Goal: Task Accomplishment & Management: Use online tool/utility

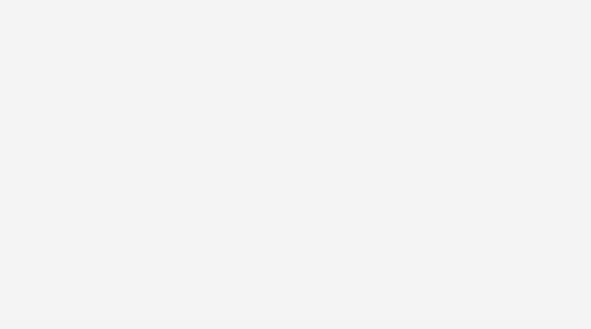
select select "11a7df10-284f-415c-b52a-427acf4c31ae"
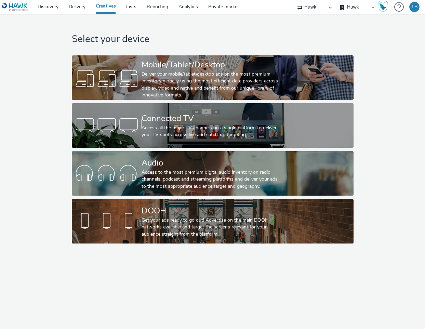
click at [113, 10] on link "Creatives" at bounding box center [106, 7] width 30 height 14
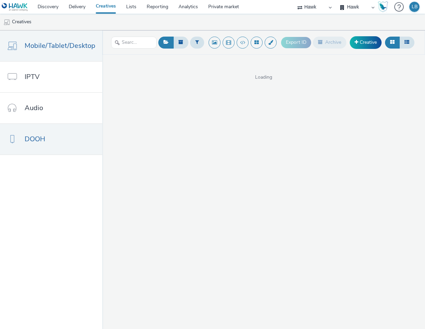
click at [62, 129] on link "DOOH" at bounding box center [51, 139] width 102 height 31
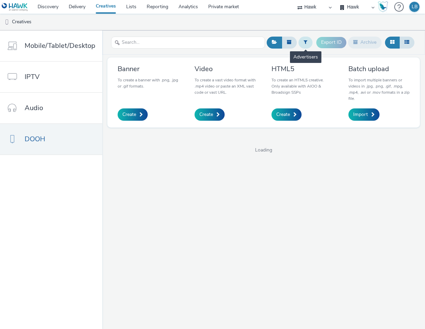
click at [299, 43] on button at bounding box center [306, 43] width 14 height 12
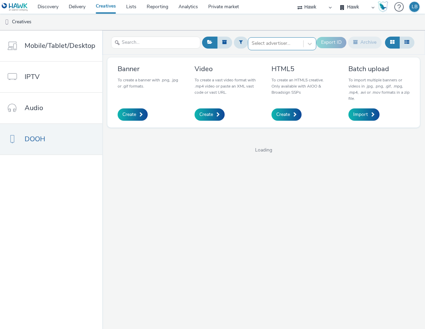
click at [271, 46] on div at bounding box center [276, 43] width 48 height 8
type input "ecb"
click at [284, 56] on li "ECB" at bounding box center [282, 55] width 68 height 11
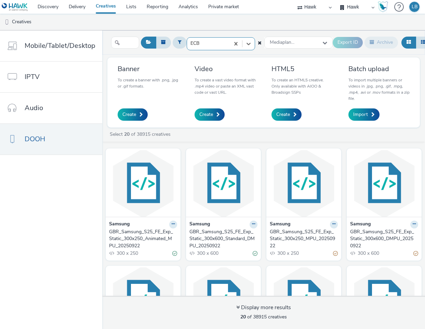
click at [216, 48] on div "option ECB, selected. Select is focused ,type to refine list, press Down to ope…" at bounding box center [221, 42] width 68 height 11
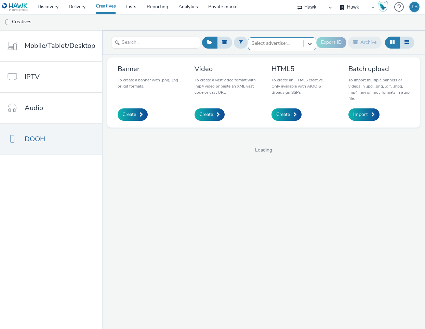
click at [273, 42] on div at bounding box center [276, 43] width 48 height 8
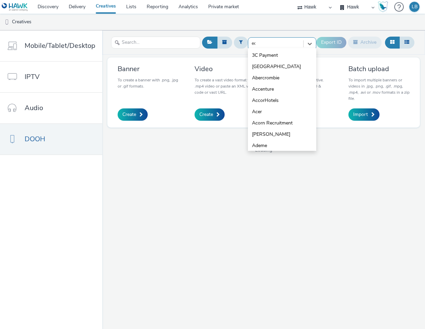
type input "ecb"
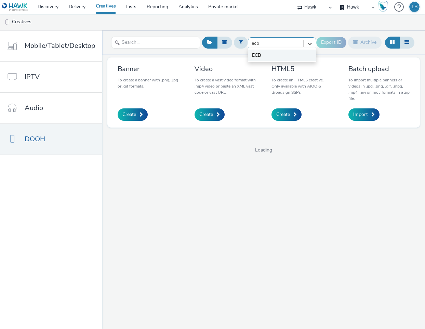
click at [288, 54] on li "ECB" at bounding box center [282, 55] width 68 height 11
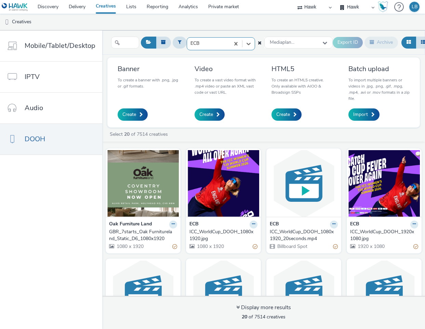
click at [225, 44] on div at bounding box center [209, 43] width 36 height 8
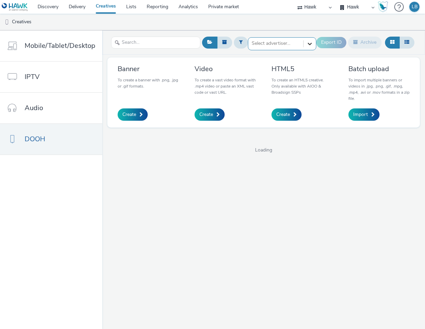
click at [304, 42] on div at bounding box center [310, 44] width 12 height 12
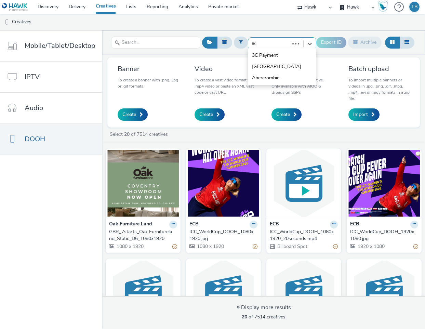
type input "ecb"
click at [296, 58] on li "ECB" at bounding box center [282, 55] width 68 height 11
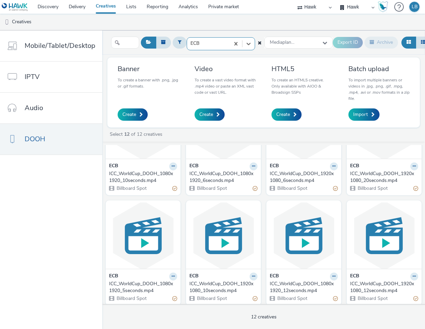
scroll to position [173, 0]
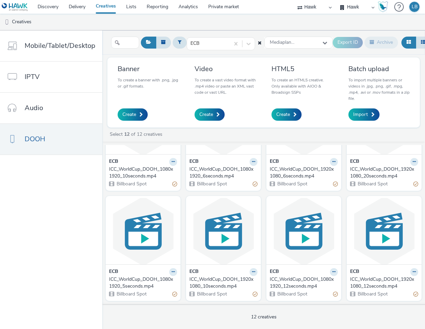
click at [347, 290] on div "ECB ICC_WorldCup_DOOH_1920x1080_12seconds.mp4 Billboard Spot" at bounding box center [384, 283] width 75 height 37
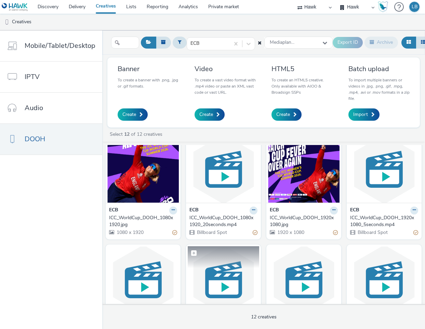
scroll to position [0, 0]
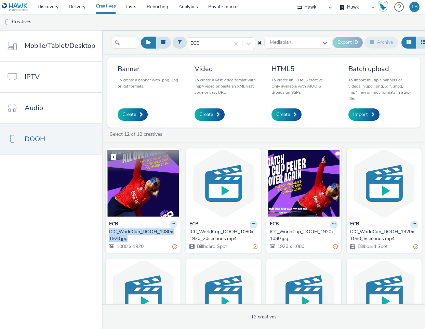
click at [150, 191] on img at bounding box center [143, 183] width 72 height 67
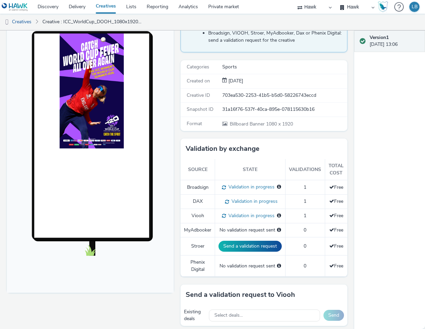
scroll to position [69, 0]
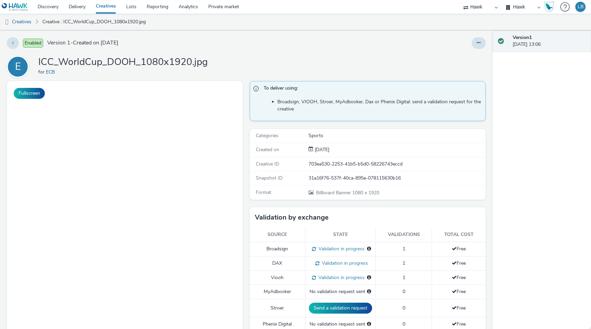
select select "11a7df10-284f-415c-b52a-427acf4c31ae"
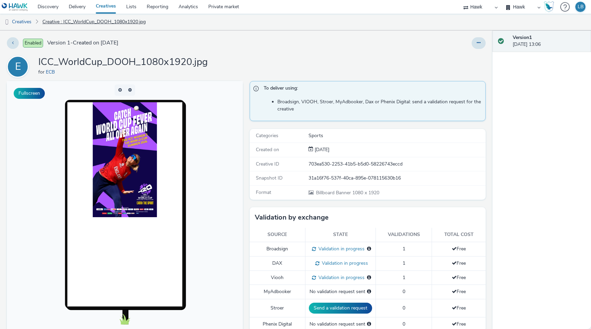
scroll to position [2, 0]
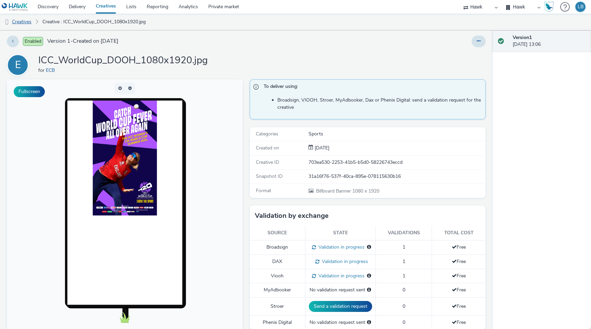
click at [26, 20] on link "Creatives" at bounding box center [17, 22] width 35 height 16
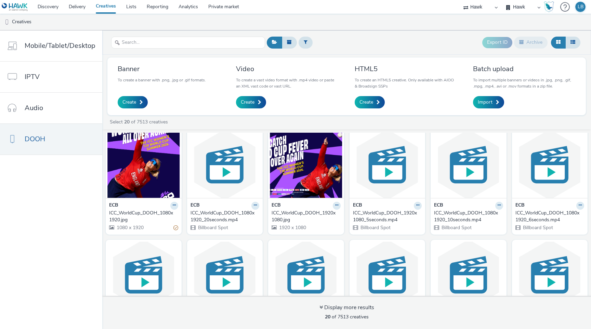
scroll to position [6, 0]
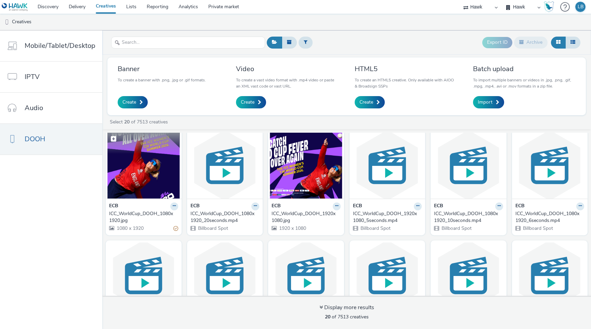
click at [154, 164] on img at bounding box center [143, 165] width 73 height 67
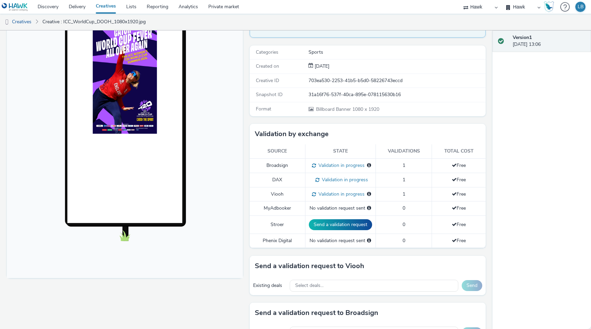
scroll to position [83, 0]
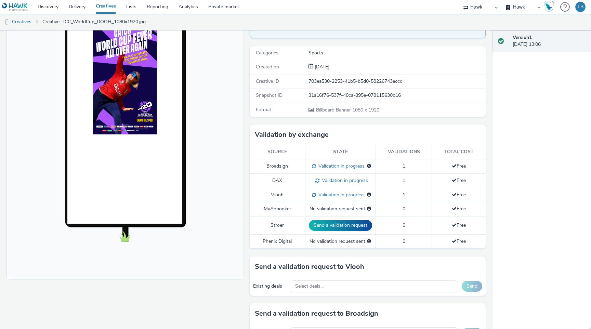
click at [351, 179] on span "Validation in progress" at bounding box center [344, 180] width 49 height 7
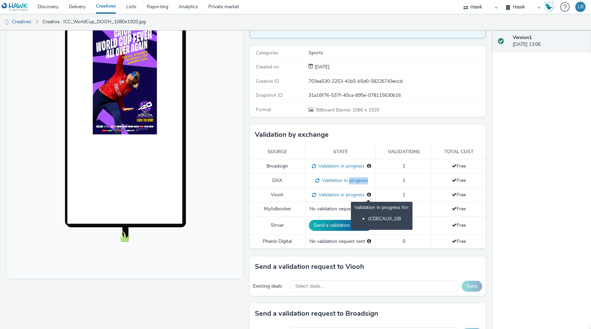
scroll to position [130, 0]
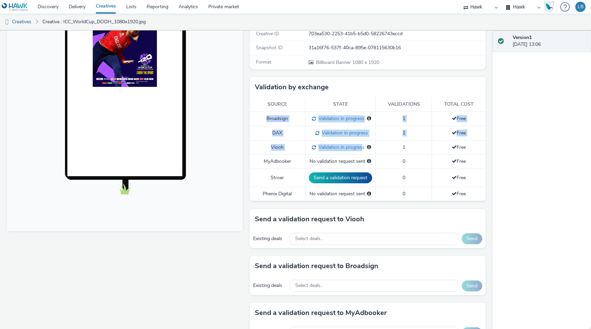
drag, startPoint x: 258, startPoint y: 120, endPoint x: 358, endPoint y: 149, distance: 103.9
click at [358, 149] on tbody "Broadsign Validation in progress Validation in progress for: Atmosphere Bauer M…" at bounding box center [368, 156] width 236 height 89
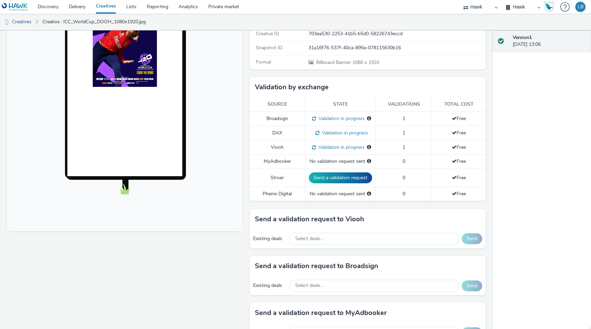
click at [369, 148] on div "Validation in progress Validation in progress for: JCDECAUX_GB" at bounding box center [340, 147] width 63 height 7
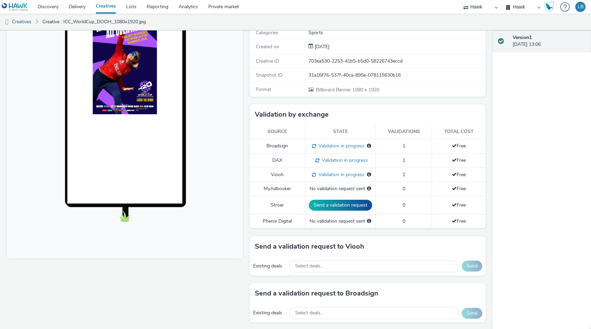
scroll to position [102, 0]
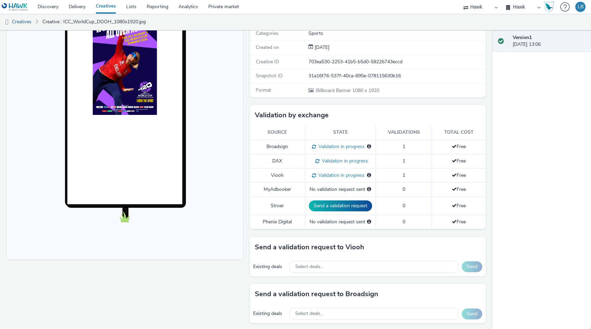
click at [189, 293] on div "Fullscreen" at bounding box center [127, 222] width 240 height 486
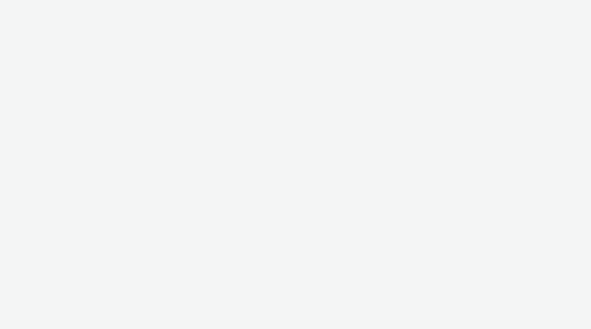
select select "11a7df10-284f-415c-b52a-427acf4c31ae"
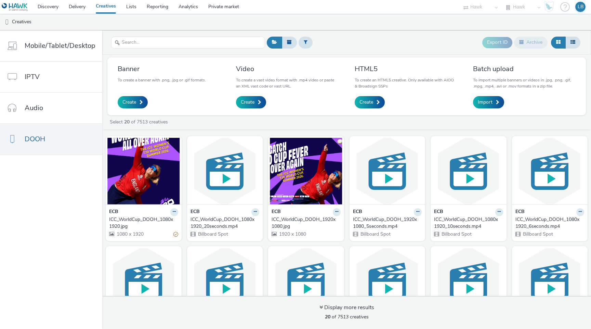
click at [404, 43] on div "Export ID Archive" at bounding box center [423, 42] width 317 height 17
click at [224, 178] on img at bounding box center [225, 171] width 73 height 67
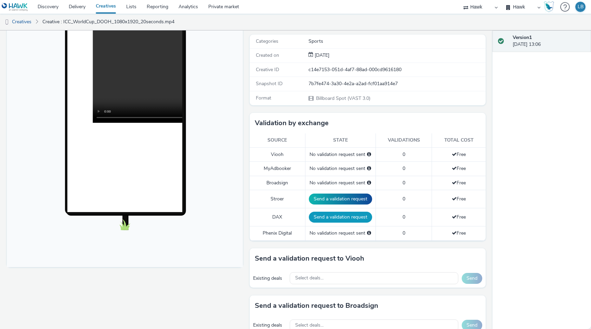
click at [342, 214] on button "Send a validation request" at bounding box center [340, 217] width 63 height 11
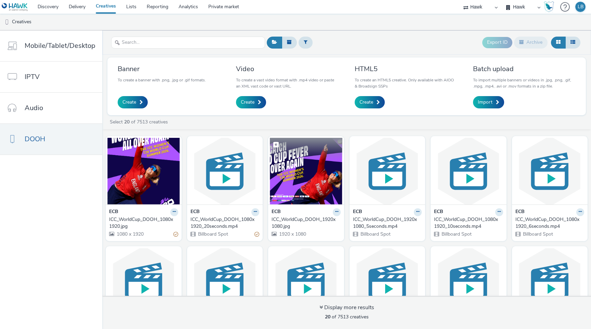
click at [303, 175] on img at bounding box center [306, 171] width 73 height 67
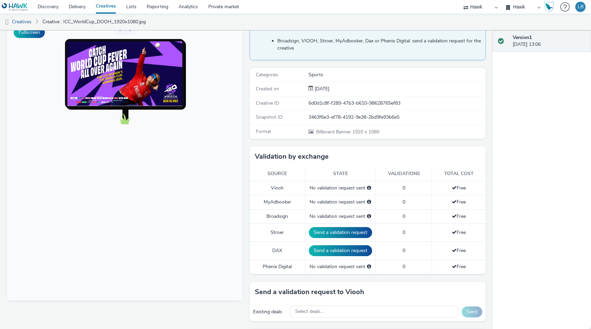
scroll to position [67, 0]
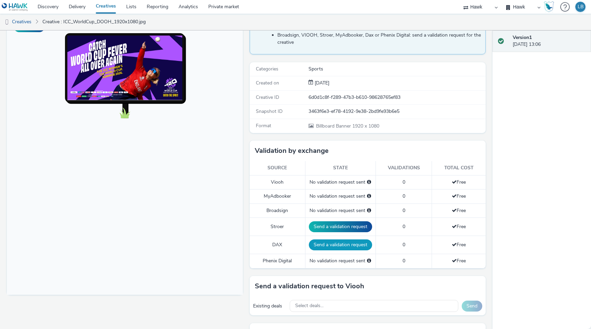
click at [331, 242] on button "Send a validation request" at bounding box center [340, 245] width 63 height 11
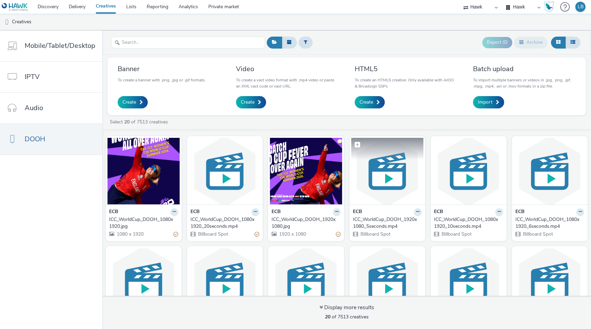
click at [389, 161] on img at bounding box center [388, 171] width 73 height 67
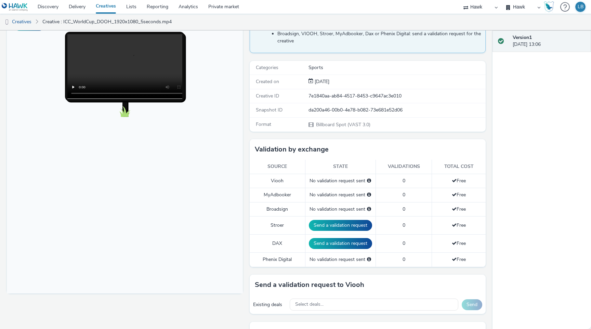
scroll to position [67, 0]
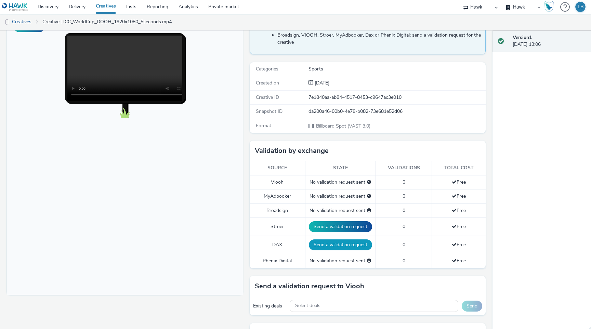
click at [339, 244] on button "Send a validation request" at bounding box center [340, 245] width 63 height 11
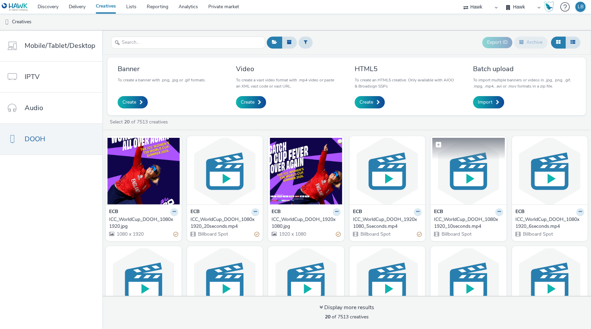
click at [452, 162] on img at bounding box center [469, 171] width 73 height 67
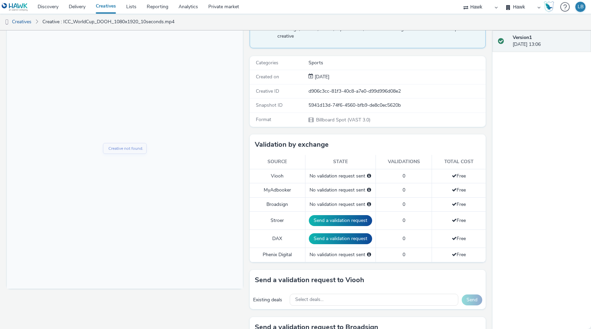
scroll to position [74, 0]
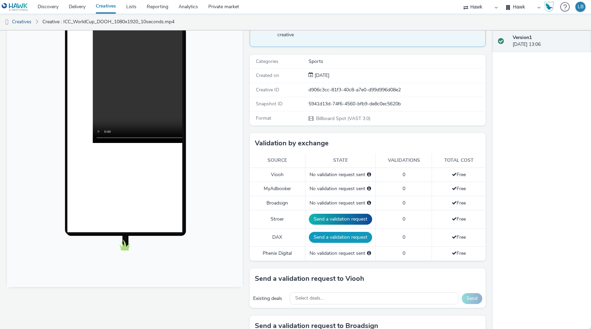
click at [338, 242] on button "Send a validation request" at bounding box center [340, 237] width 63 height 11
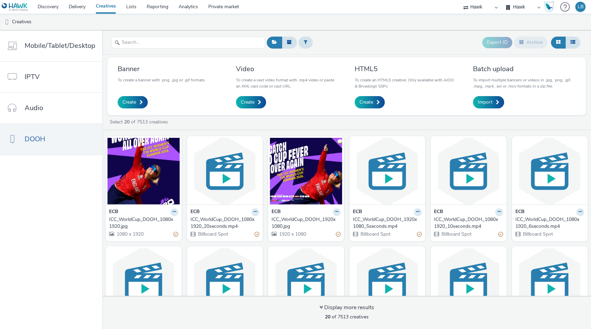
click at [549, 167] on img at bounding box center [550, 171] width 73 height 67
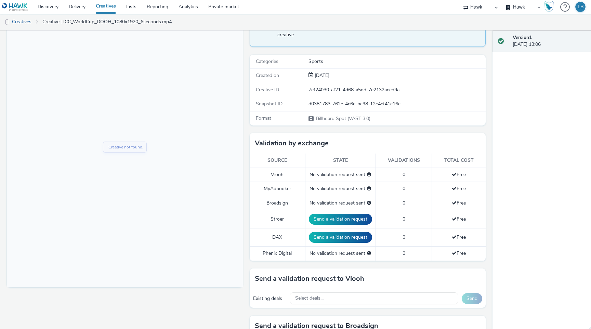
scroll to position [77, 0]
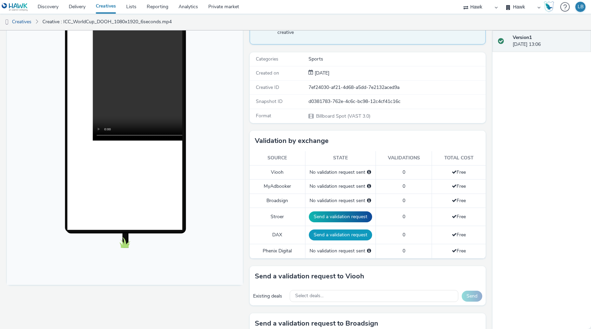
click at [352, 230] on button "Send a validation request" at bounding box center [340, 235] width 63 height 11
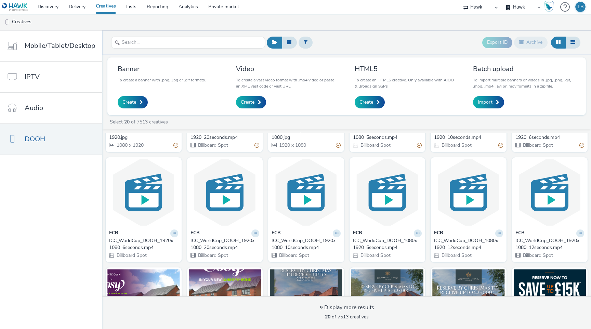
scroll to position [91, 0]
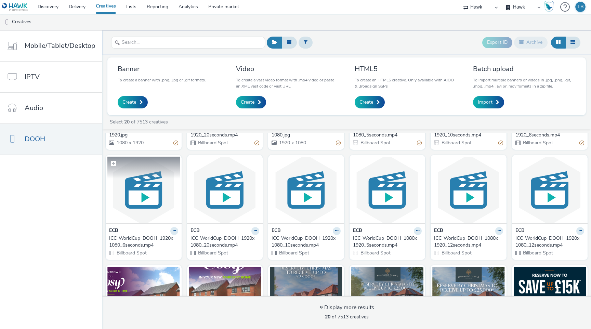
click at [151, 182] on img at bounding box center [143, 190] width 73 height 67
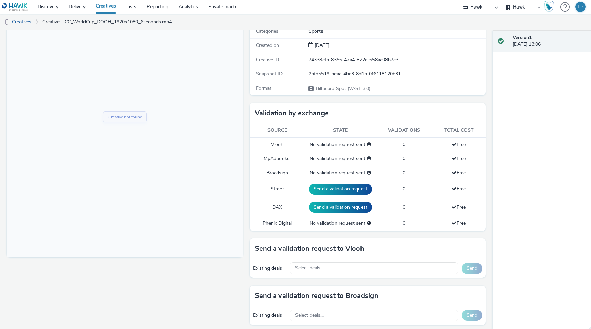
scroll to position [108, 0]
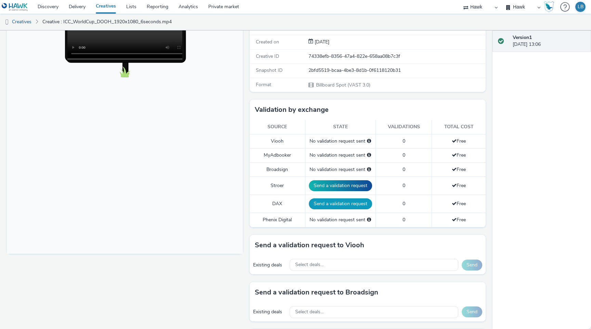
click at [332, 201] on button "Send a validation request" at bounding box center [340, 204] width 63 height 11
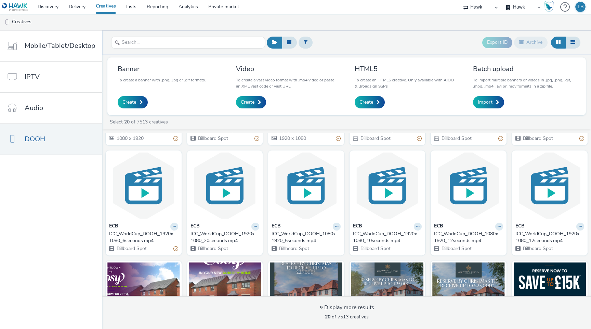
scroll to position [107, 0]
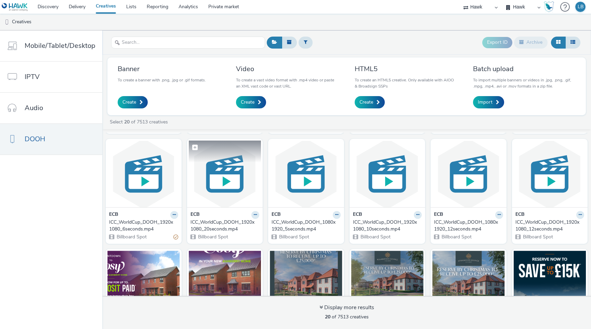
click at [214, 169] on img at bounding box center [225, 174] width 73 height 67
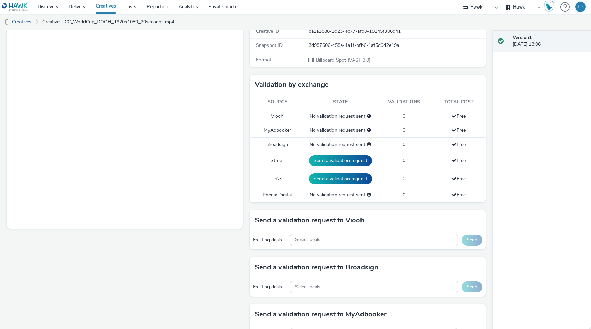
scroll to position [135, 0]
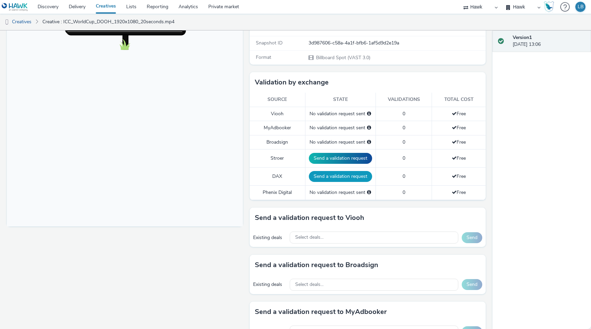
click at [333, 174] on button "Send a validation request" at bounding box center [340, 176] width 63 height 11
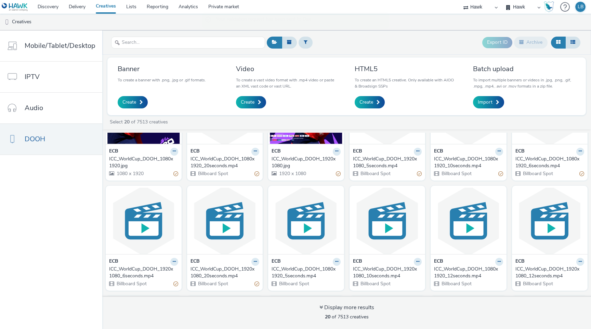
scroll to position [68, 0]
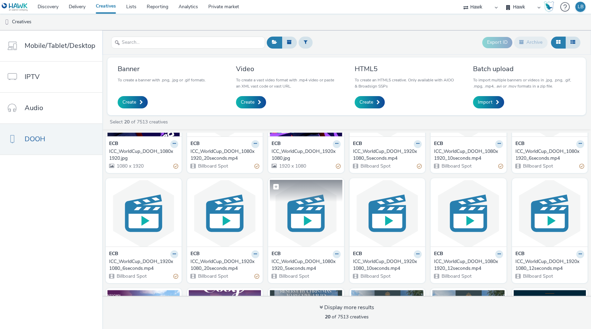
click at [306, 210] on img at bounding box center [306, 213] width 73 height 67
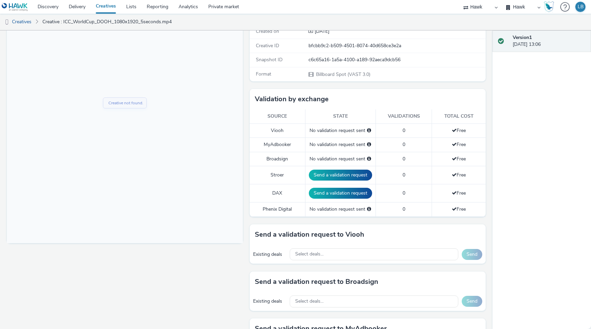
scroll to position [118, 0]
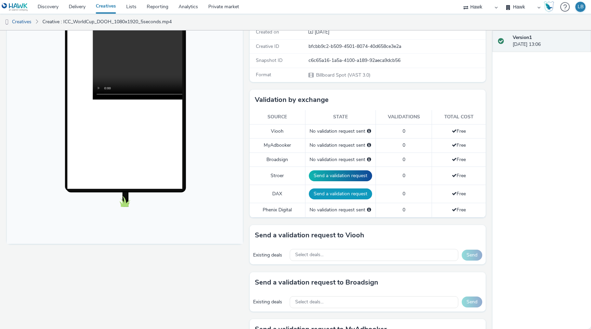
click at [328, 195] on button "Send a validation request" at bounding box center [340, 194] width 63 height 11
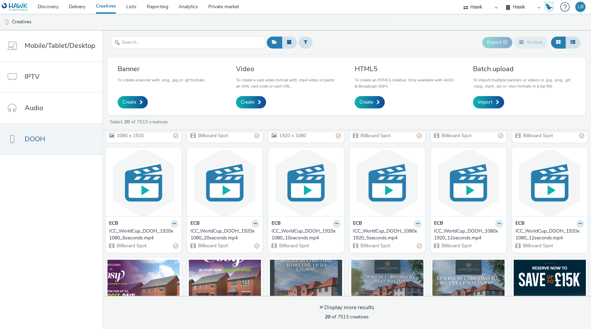
scroll to position [104, 0]
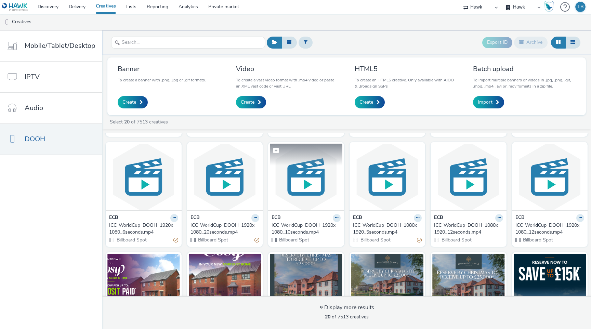
click at [316, 171] on img at bounding box center [306, 177] width 73 height 67
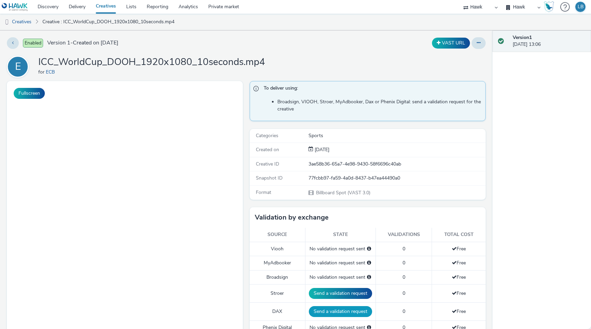
click at [335, 309] on button "Send a validation request" at bounding box center [340, 311] width 63 height 11
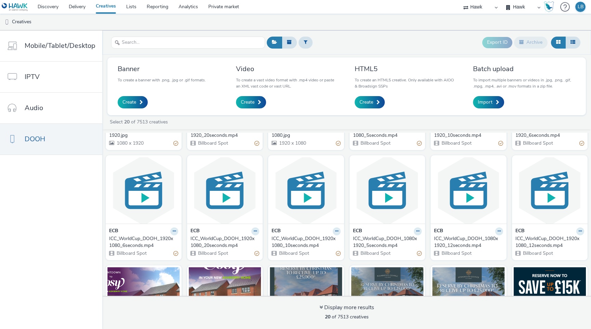
scroll to position [94, 0]
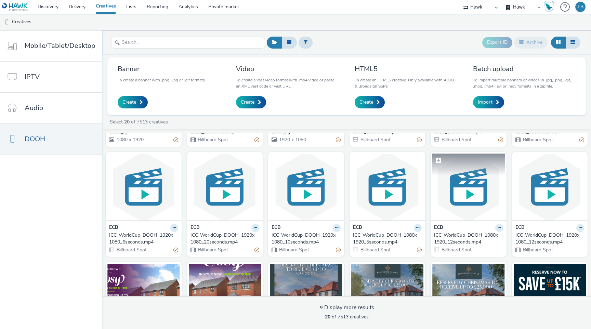
click at [465, 191] on img at bounding box center [469, 187] width 73 height 67
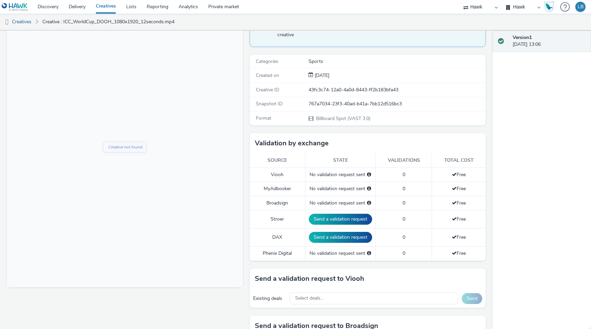
scroll to position [78, 0]
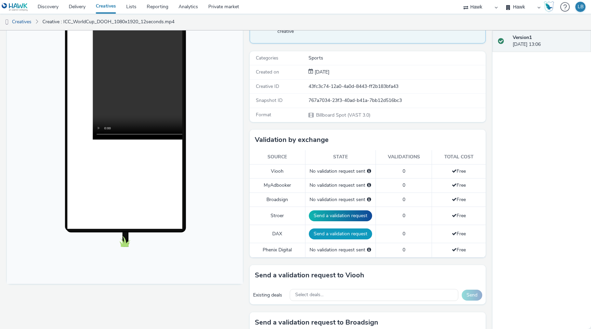
click at [338, 232] on button "Send a validation request" at bounding box center [340, 234] width 63 height 11
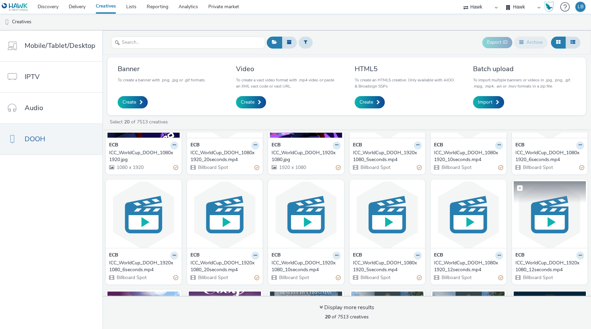
scroll to position [75, 0]
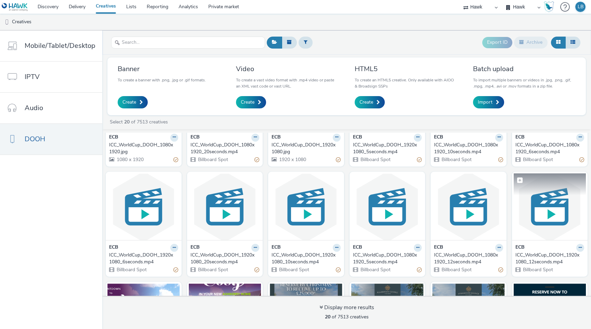
click at [542, 207] on img at bounding box center [550, 207] width 73 height 67
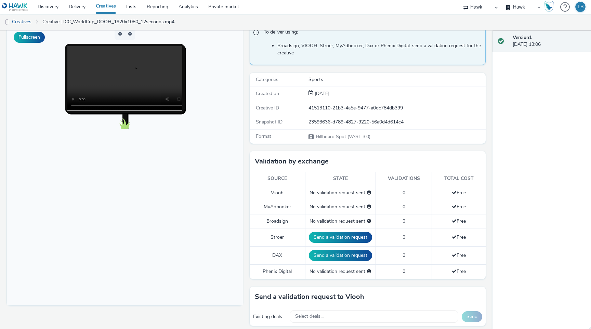
scroll to position [59, 0]
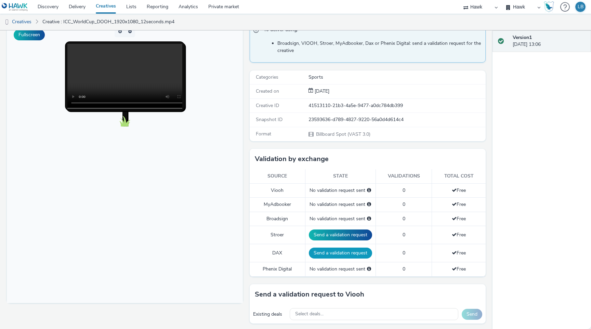
click at [336, 258] on button "Send a validation request" at bounding box center [340, 253] width 63 height 11
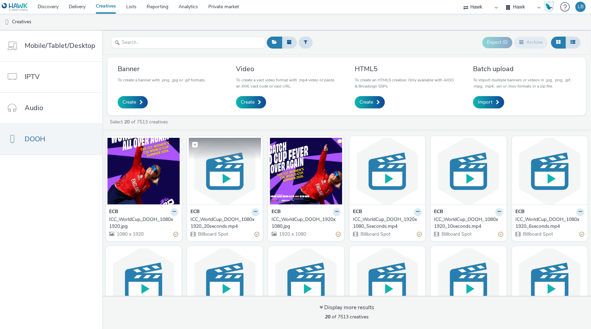
click at [219, 173] on img at bounding box center [225, 171] width 73 height 67
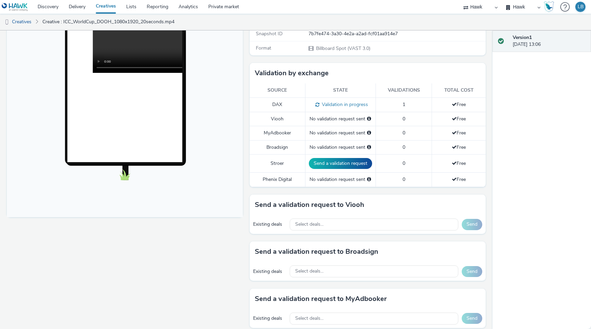
scroll to position [128, 0]
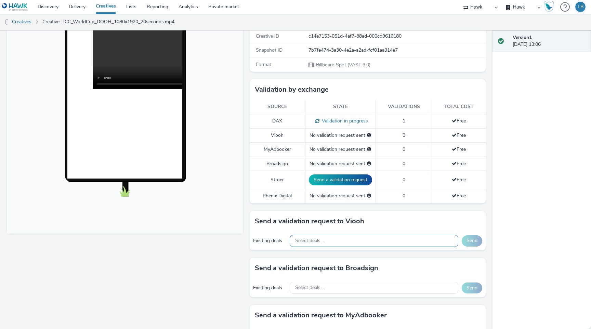
click at [378, 237] on div "Select deals..." at bounding box center [374, 241] width 169 height 12
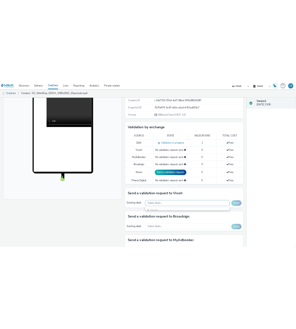
scroll to position [5, 0]
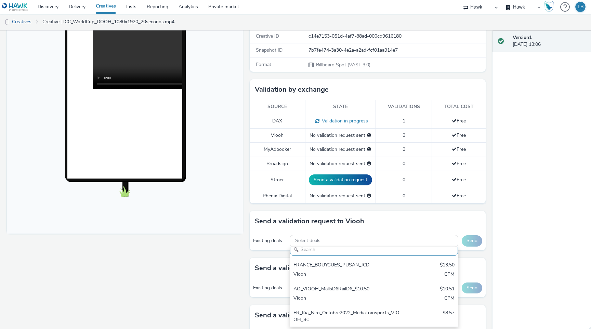
click at [477, 74] on div "To deliver using: Broadsign, VIOOH, Stroer, MyAdbooker, Dax or Phenix Digital: …" at bounding box center [366, 247] width 240 height 588
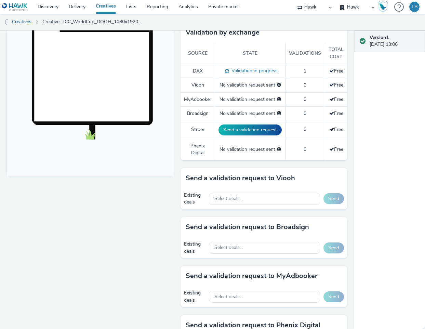
scroll to position [193, 0]
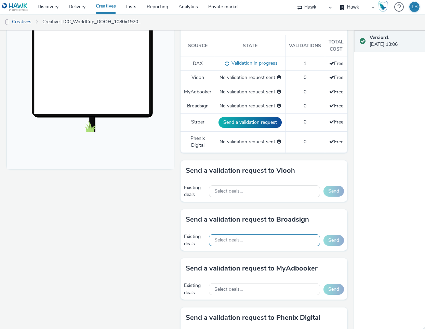
click at [259, 244] on div "Select deals..." at bounding box center [264, 240] width 111 height 12
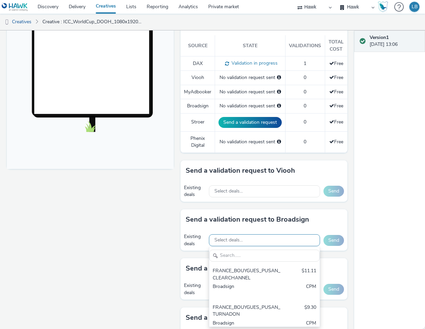
scroll to position [0, 0]
click at [144, 232] on div "Fullscreen" at bounding box center [92, 200] width 170 height 624
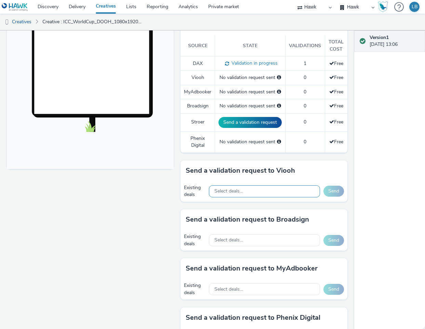
click at [229, 190] on span "Select deals..." at bounding box center [229, 192] width 28 height 6
click at [262, 207] on input "JCDecaux Outdoor D6" at bounding box center [264, 207] width 111 height 12
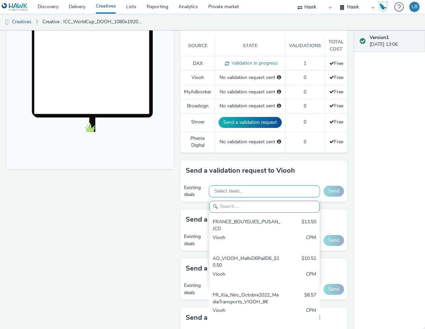
paste input "VIOOH-JCDECAUX_GB-AftH97Q72O"
type input "VIOOH-JCDECAUX_GB-AftH97Q72O"
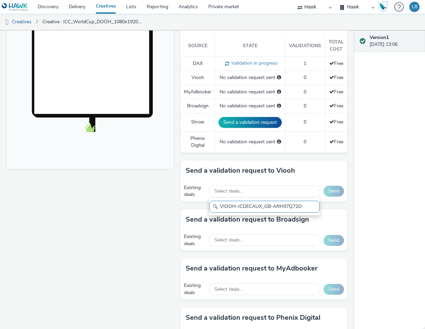
click at [246, 208] on input "VIOOH-JCDECAUX_GB-AftH97Q72O" at bounding box center [264, 207] width 111 height 12
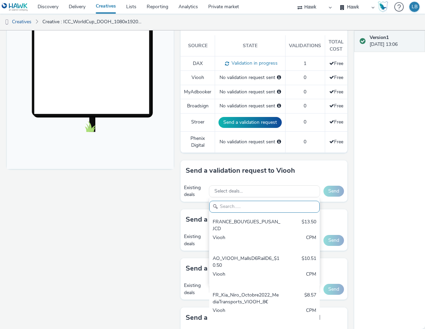
scroll to position [0, 0]
paste input "AO_JCDecaux_D6s_2025"
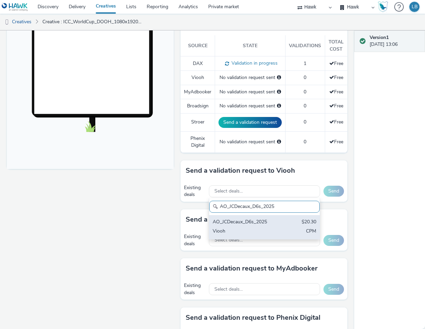
type input "AO_JCDecaux_D6s_2025"
click at [269, 223] on div "AO_JCDecaux_D6s_2025" at bounding box center [247, 223] width 68 height 8
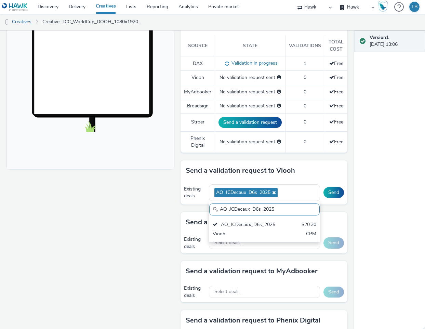
click at [141, 211] on div "Fullscreen" at bounding box center [92, 201] width 170 height 627
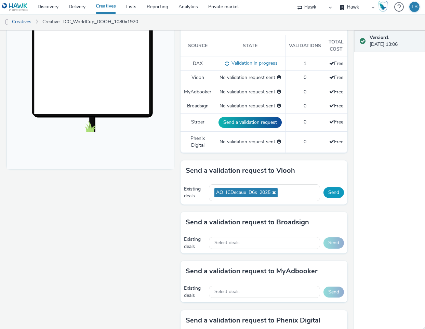
click at [330, 191] on button "Send" at bounding box center [334, 192] width 21 height 11
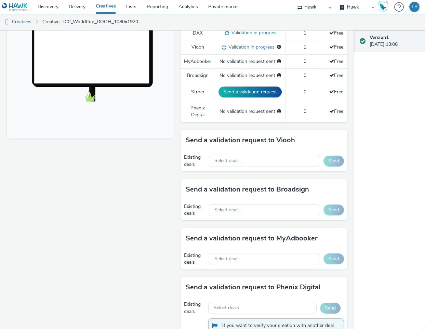
scroll to position [224, 0]
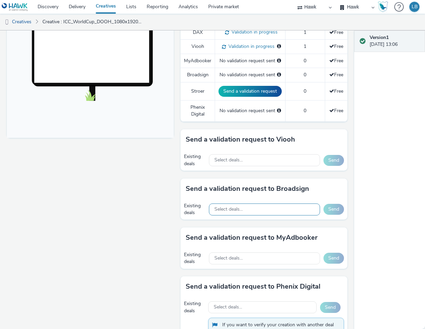
click at [261, 205] on div "Select deals..." at bounding box center [264, 210] width 111 height 12
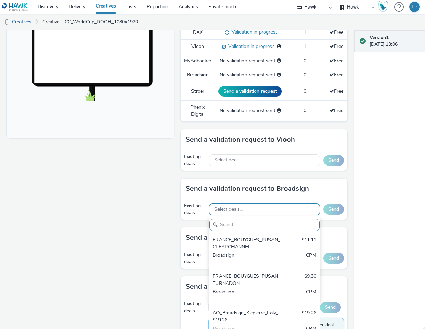
paste input "AO_Bauer-ClearChannel_OutdoorD6"
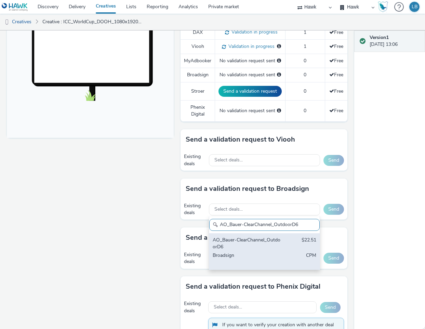
type input "AO_Bauer-ClearChannel_OutdoorD6"
click at [302, 246] on div "$22.51" at bounding box center [309, 244] width 15 height 14
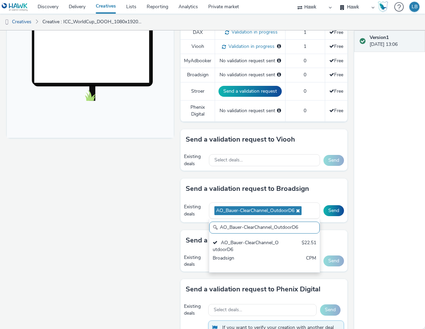
scroll to position [0, 0]
click at [332, 217] on div "Existing deals AO_Bauer-ClearChannel_OutdoorD6 AO_Bauer-ClearChannel_OutdoorD6 …" at bounding box center [264, 211] width 167 height 24
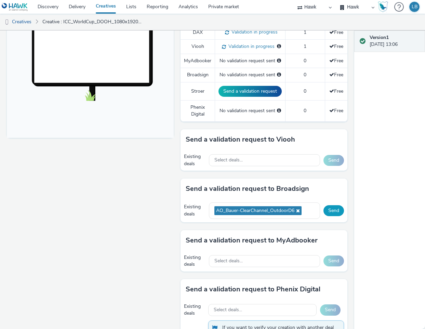
click at [334, 209] on button "Send" at bounding box center [334, 210] width 21 height 11
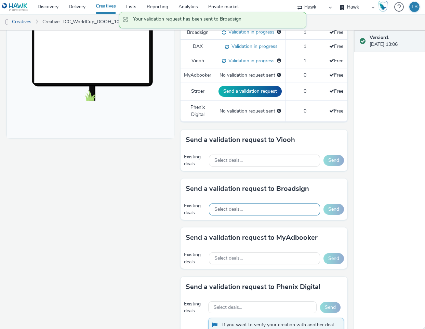
click at [240, 211] on span "Select deals..." at bounding box center [229, 210] width 28 height 6
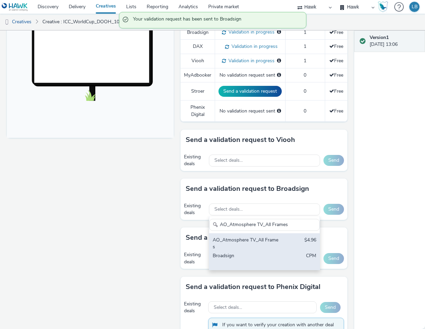
type input "AO_Atmosphere TV_All Frames"
click at [285, 242] on div "AO_Atmosphere TV_All Frames $4.96 Broadsign CPM" at bounding box center [264, 251] width 111 height 37
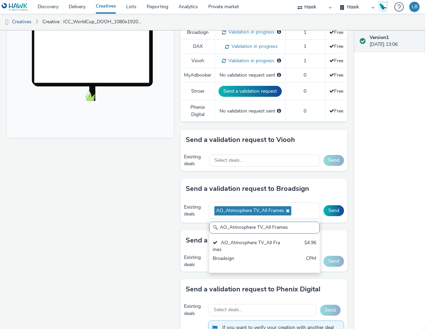
click at [328, 218] on div "Existing deals AO_Atmosphere TV_All Frames AO_Atmosphere TV_All Frames AO_Atmos…" at bounding box center [264, 211] width 167 height 24
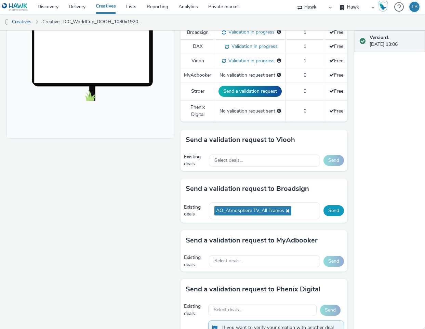
click at [329, 214] on button "Send" at bounding box center [334, 210] width 21 height 11
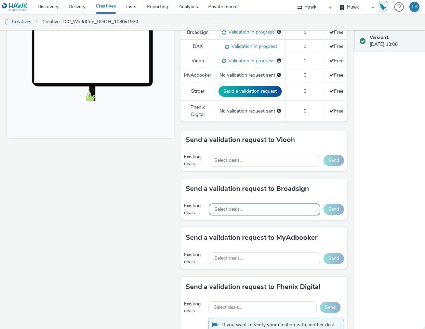
click at [248, 209] on div "Select deals..." at bounding box center [264, 210] width 111 height 12
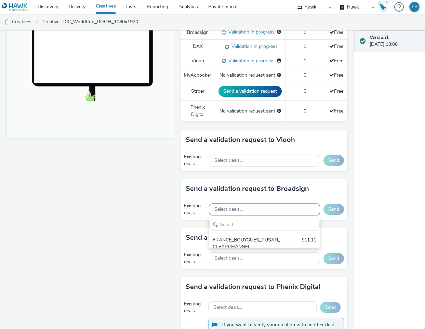
scroll to position [8, 0]
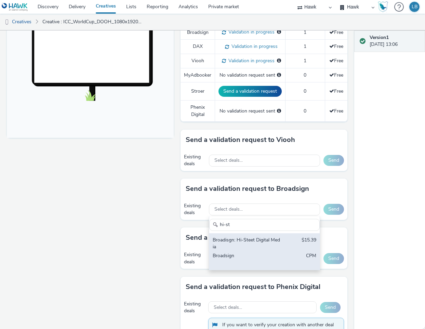
type input "hi-st"
click at [240, 244] on div "Broadisgn: Hi-Steet Digital Media" at bounding box center [247, 244] width 68 height 14
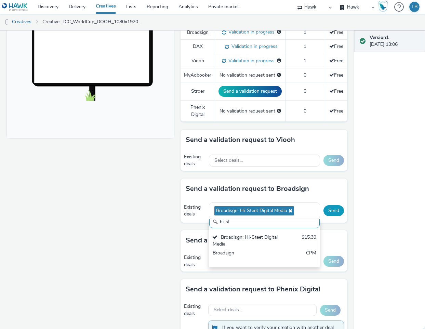
click at [330, 214] on button "Send" at bounding box center [334, 210] width 21 height 11
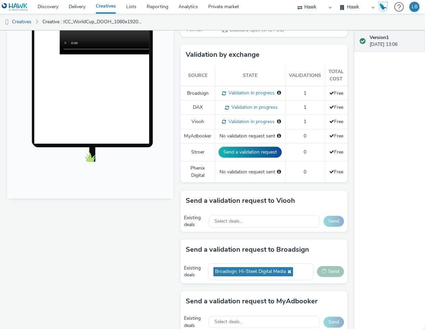
scroll to position [159, 0]
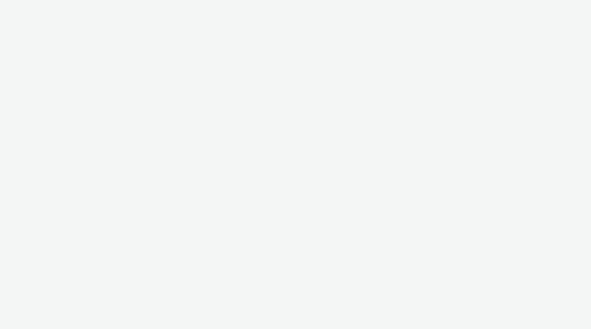
select select "11a7df10-284f-415c-b52a-427acf4c31ae"
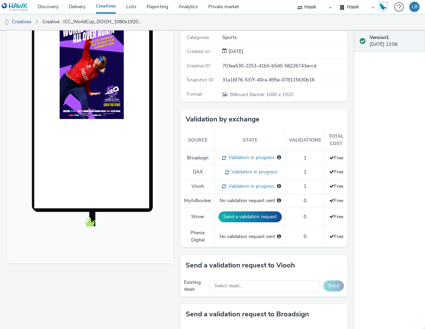
scroll to position [99, 0]
click at [25, 21] on link "Creatives" at bounding box center [17, 22] width 35 height 16
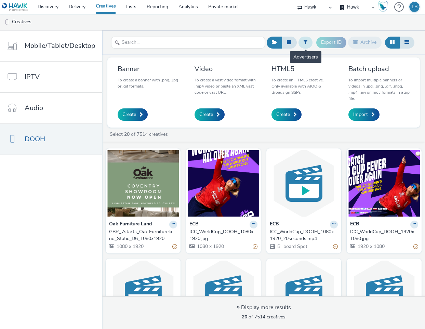
click at [301, 44] on button at bounding box center [306, 43] width 14 height 12
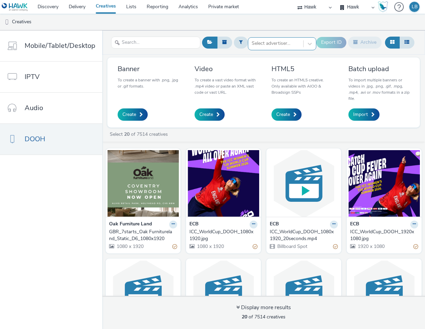
click at [283, 41] on div at bounding box center [276, 43] width 48 height 8
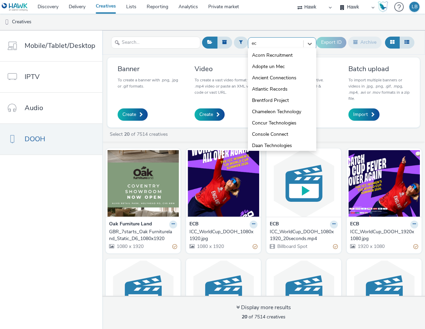
type input "ecb"
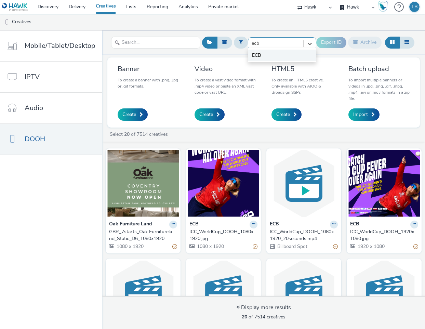
click at [285, 56] on li "ECB" at bounding box center [282, 55] width 68 height 11
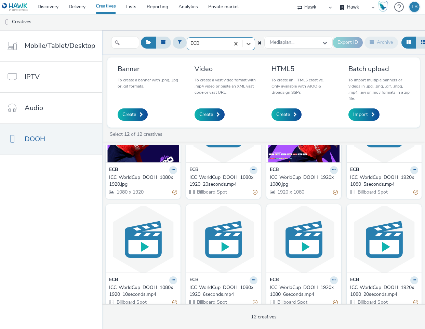
scroll to position [173, 0]
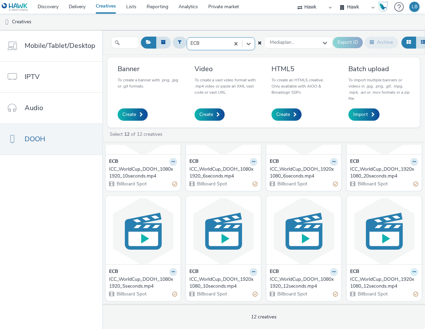
click at [413, 272] on icon at bounding box center [414, 272] width 3 height 4
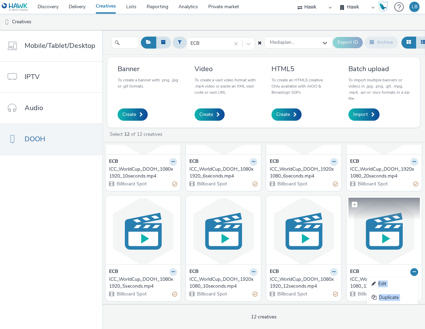
click at [367, 250] on img at bounding box center [385, 231] width 72 height 67
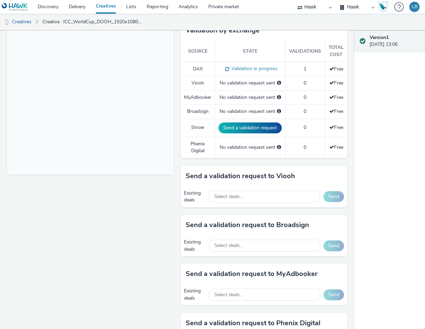
scroll to position [194, 0]
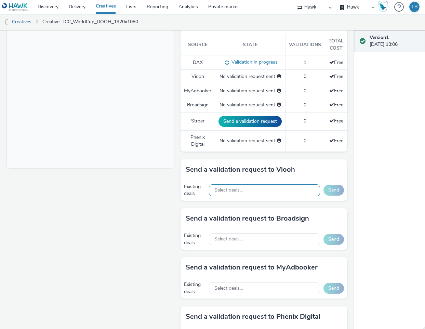
click at [256, 189] on div "Select deals..." at bounding box center [264, 191] width 111 height 12
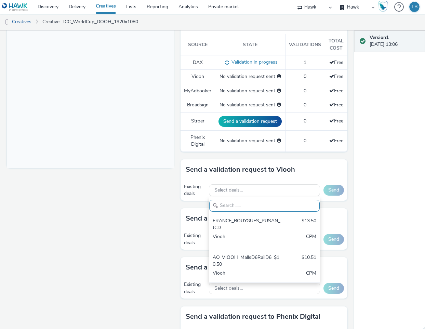
click at [163, 214] on div "Fullscreen" at bounding box center [92, 199] width 170 height 624
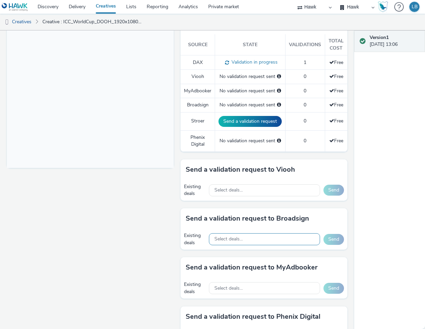
click at [241, 235] on div "Select deals..." at bounding box center [264, 239] width 111 height 12
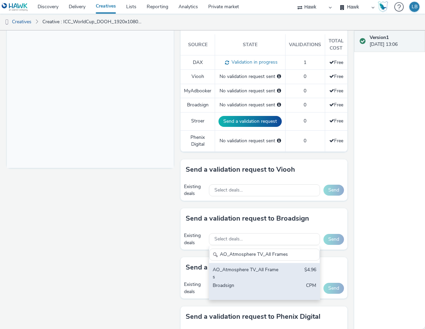
type input "AO_Atmosphere TV_All Frames"
click at [284, 269] on div "AO_Atmosphere TV_All Frames $4.96 Broadsign CPM" at bounding box center [264, 281] width 111 height 37
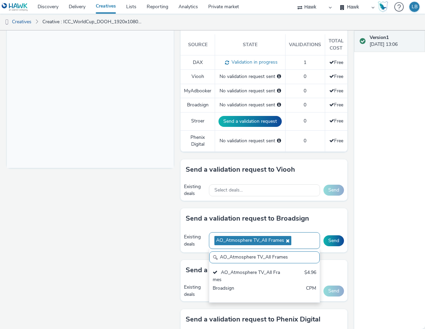
click at [297, 243] on div "AO_Atmosphere TV_All Frames" at bounding box center [264, 240] width 111 height 17
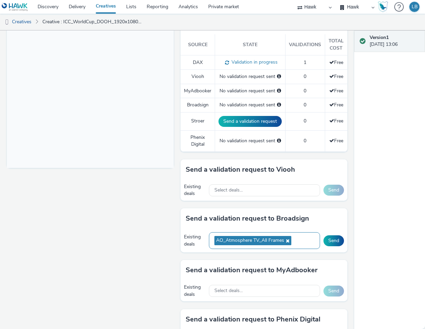
click at [293, 243] on div "AO_Atmosphere TV_All Frames" at bounding box center [264, 240] width 111 height 17
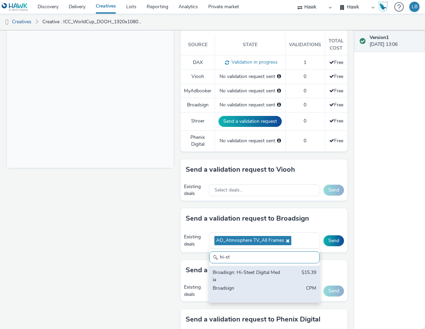
click at [278, 269] on div "Broadisgn: Hi-Steet Digital Media $15.39 Broadsign CPM" at bounding box center [264, 284] width 111 height 37
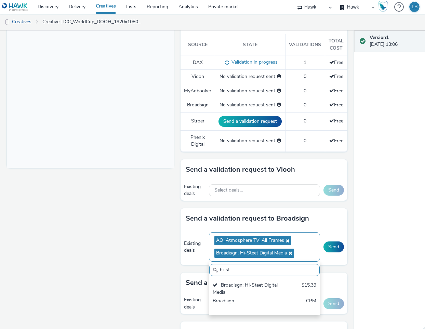
click at [301, 250] on ul "AO_Atmosphere TV_All Frames Broadisgn: Hi-Steet Digital Media" at bounding box center [265, 246] width 100 height 25
paste input "AO_Bauer-ClearChannel_OutdoorD6"
type input "hi-stAO_Bauer-ClearChannel_OutdoorD6"
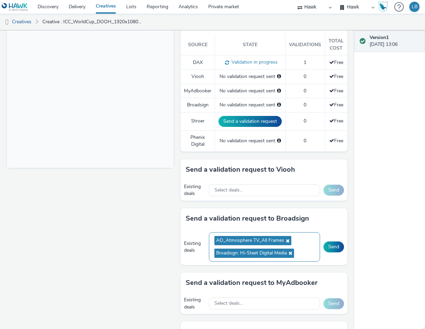
click at [301, 250] on ul "AO_Atmosphere TV_All Frames Broadisgn: Hi-Steet Digital Media" at bounding box center [265, 246] width 100 height 25
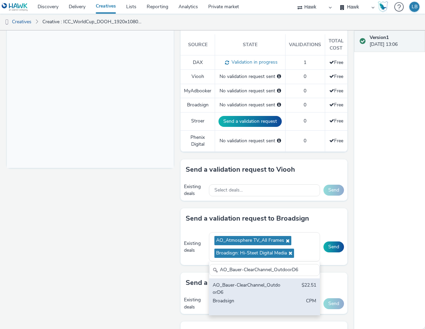
type input "AO_Bauer-ClearChannel_OutdoorD6"
click at [287, 291] on div "AO_Bauer-ClearChannel_OutdoorD6 $22.51 Broadsign CPM" at bounding box center [264, 297] width 111 height 37
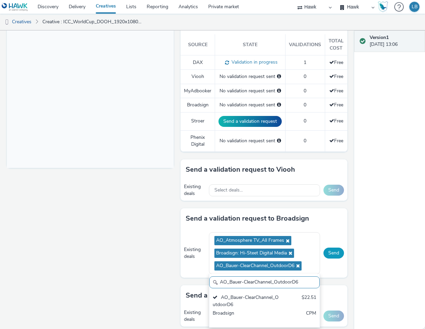
click at [331, 253] on button "Send" at bounding box center [334, 253] width 21 height 11
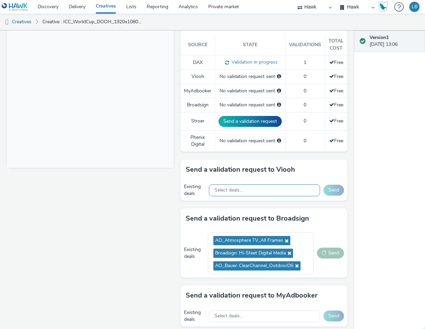
click at [304, 188] on div "Select deals..." at bounding box center [264, 191] width 111 height 12
type input "j"
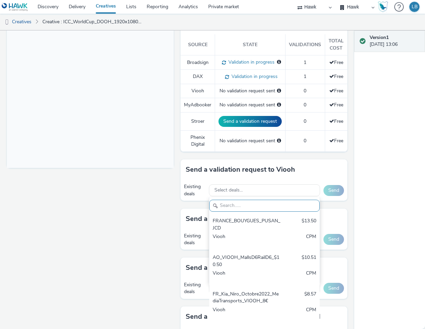
paste input "AO_JCDecaux_D6s_2025"
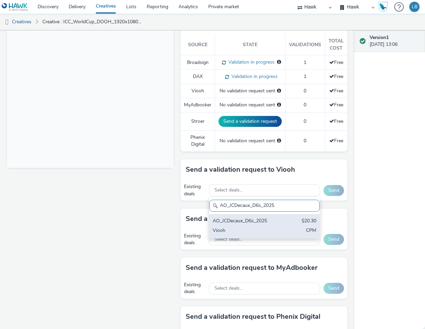
type input "AO_JCDecaux_D6s_2025"
click at [246, 230] on div "Viooh" at bounding box center [247, 231] width 68 height 8
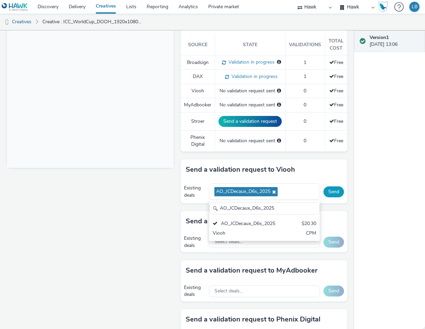
click at [333, 195] on button "Send" at bounding box center [334, 192] width 21 height 11
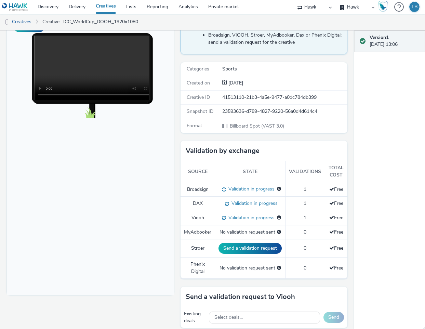
scroll to position [66, 0]
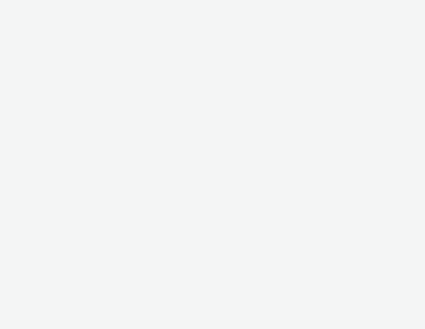
select select "11a7df10-284f-415c-b52a-427acf4c31ae"
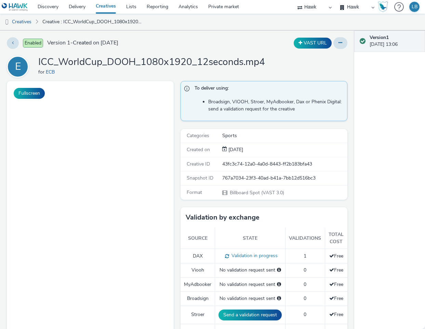
select select "11a7df10-284f-415c-b52a-427acf4c31ae"
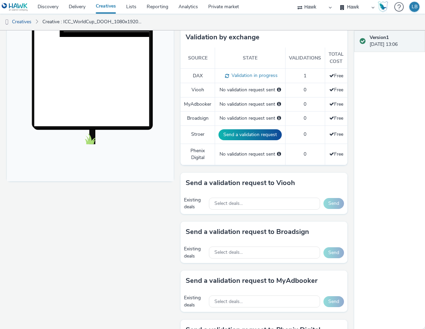
scroll to position [215, 0]
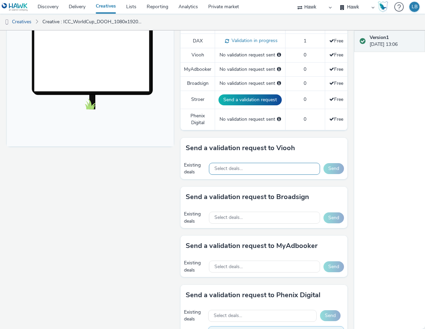
click at [297, 168] on div "Select deals..." at bounding box center [264, 169] width 111 height 12
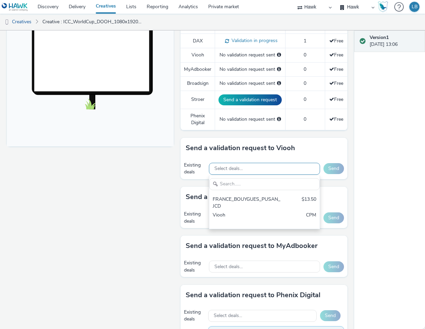
scroll to position [0, 0]
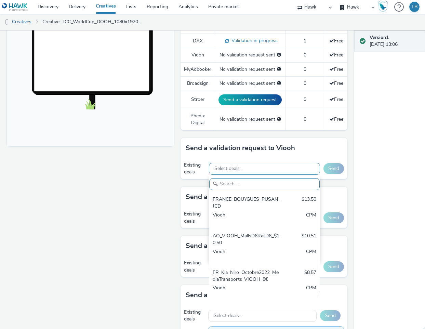
click at [238, 169] on span "Select deals..." at bounding box center [229, 169] width 28 height 6
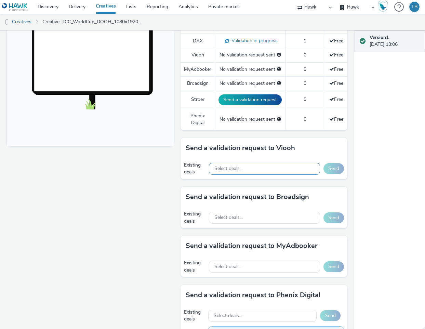
click at [238, 169] on span "Select deals..." at bounding box center [229, 169] width 28 height 6
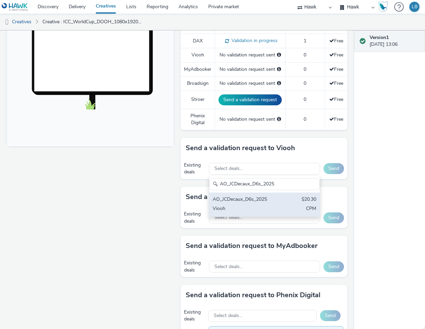
type input "AO_JCDecaux_D6s_2025"
click at [250, 199] on div "AO_JCDecaux_D6s_2025" at bounding box center [247, 200] width 68 height 8
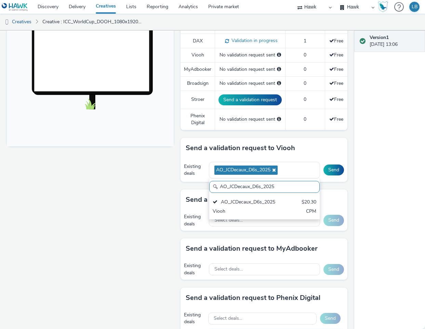
click at [336, 188] on div "Send a validation request to Viooh Existing deals AO_JCDecaux_D6s_2025 AO_JCDec…" at bounding box center [264, 164] width 167 height 52
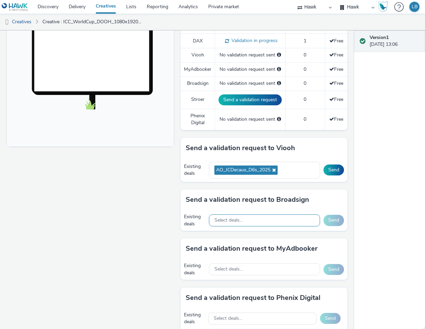
click at [229, 217] on div "Select deals..." at bounding box center [264, 221] width 111 height 12
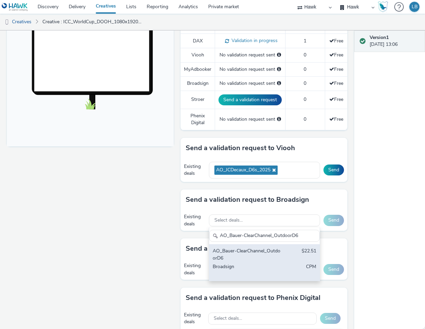
type input "AO_Bauer-ClearChannel_OutdoorD6"
click at [281, 260] on div "AO_Bauer-ClearChannel_OutdoorD6 $22.51 Broadsign CPM" at bounding box center [264, 262] width 111 height 37
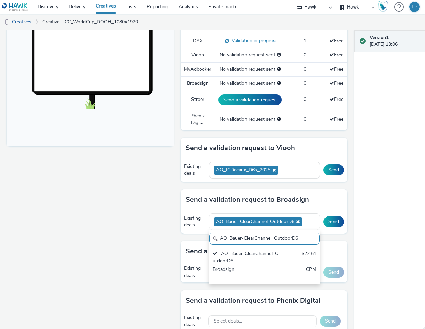
click at [337, 240] on div "Send a validation request to Broadsign Existing deals AO_Bauer-ClearChannel_Out…" at bounding box center [264, 216] width 167 height 52
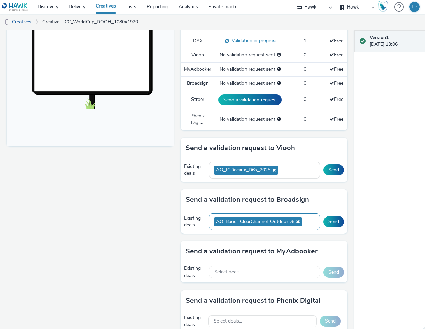
click at [306, 223] on div "AO_Bauer-ClearChannel_OutdoorD6" at bounding box center [264, 222] width 111 height 17
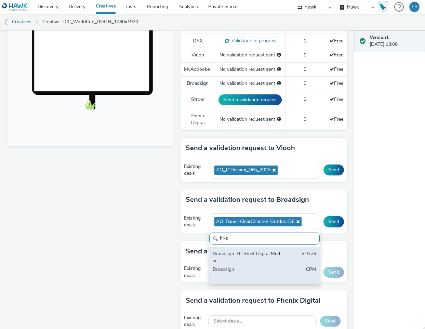
click at [273, 256] on div "Broadisgn: Hi-Steet Digital Media" at bounding box center [247, 258] width 68 height 14
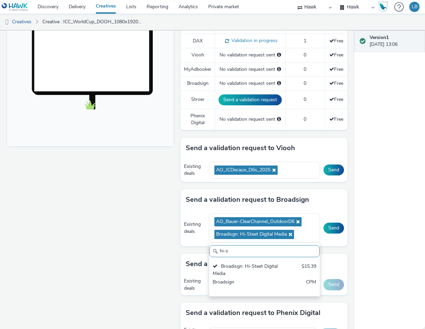
click at [280, 252] on input "hi-s" at bounding box center [264, 251] width 111 height 12
paste input "AO_Atmosphere TV_All Frame"
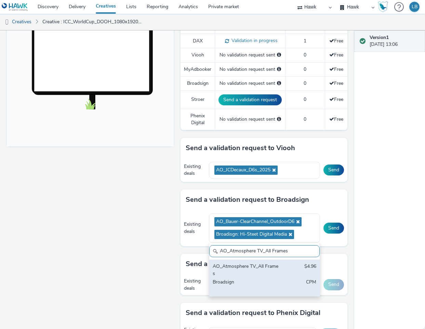
type input "AO_Atmosphere TV_All Frames"
click at [291, 269] on div "AO_Atmosphere TV_All Frames $4.96 Broadsign CPM" at bounding box center [264, 278] width 111 height 37
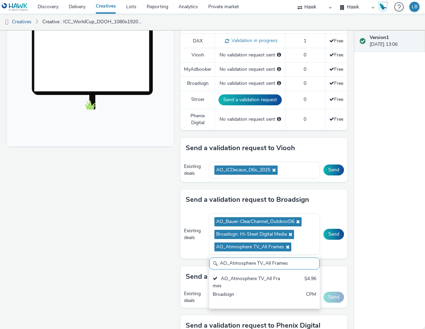
click at [315, 243] on div "Existing deals AO_Bauer-ClearChannel_OutdoorD6 Broadisgn: Hi-Steet Digital Medi…" at bounding box center [264, 234] width 167 height 49
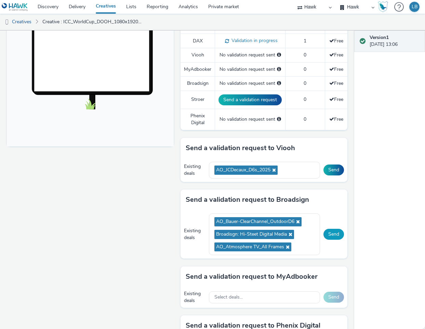
click at [335, 234] on button "Send" at bounding box center [334, 234] width 21 height 11
click at [333, 172] on button "Send" at bounding box center [334, 170] width 21 height 11
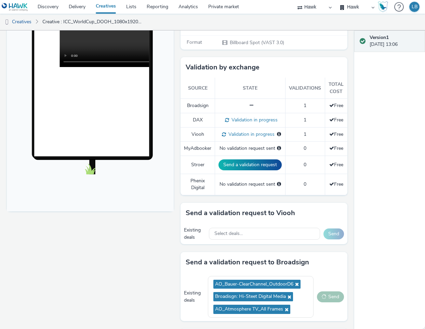
scroll to position [149, 0]
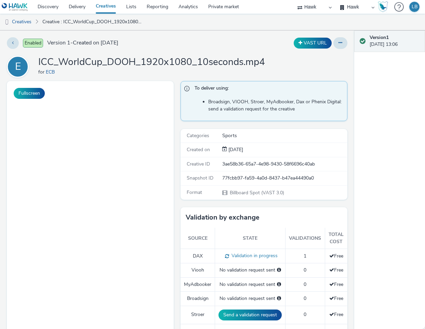
select select "11a7df10-284f-415c-b52a-427acf4c31ae"
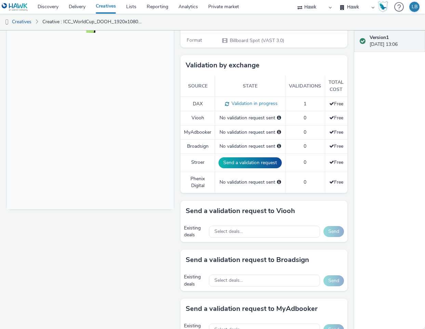
scroll to position [209, 0]
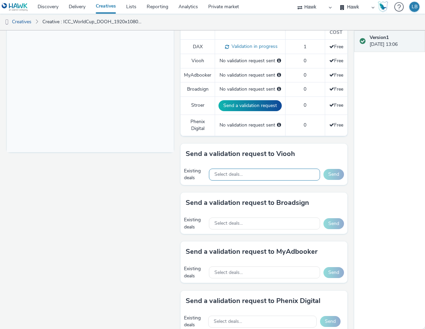
click at [265, 174] on div "Select deals..." at bounding box center [264, 175] width 111 height 12
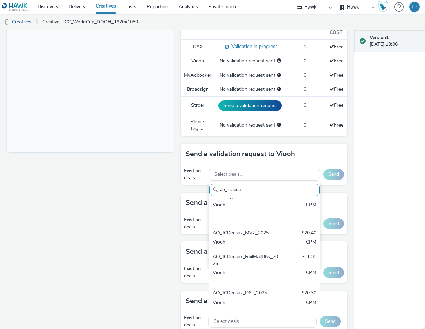
scroll to position [456, 0]
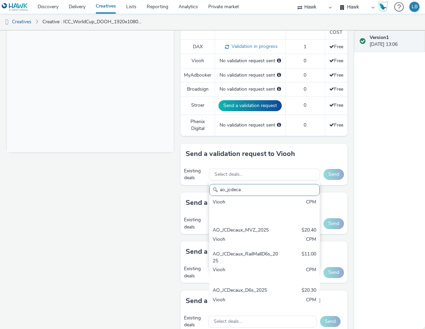
type input "ao_jcdeca"
click at [92, 236] on div "Fullscreen" at bounding box center [92, 184] width 170 height 624
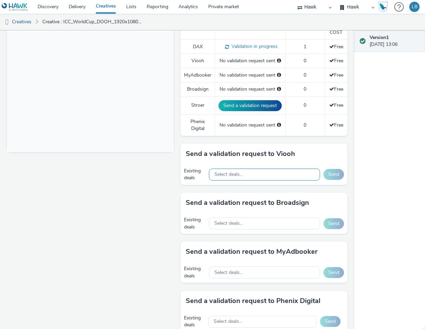
click at [256, 177] on div "Select deals..." at bounding box center [264, 175] width 111 height 12
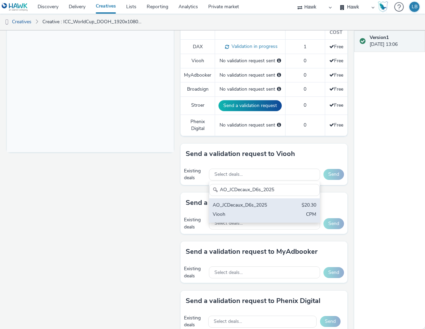
type input "AO_JCDecaux_D6s_2025"
click at [267, 208] on div "AO_JCDecaux_D6s_2025" at bounding box center [247, 206] width 68 height 8
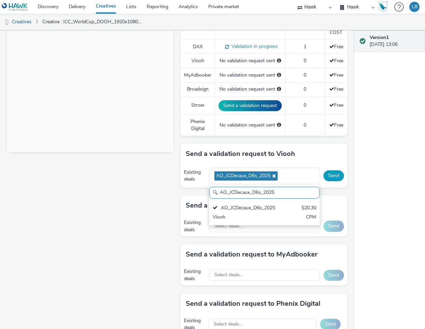
click at [327, 173] on button "Send" at bounding box center [334, 175] width 21 height 11
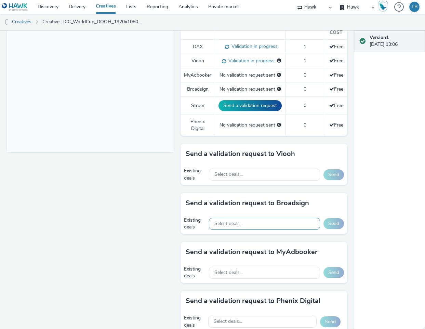
click at [253, 222] on div "Select deals..." at bounding box center [264, 224] width 111 height 12
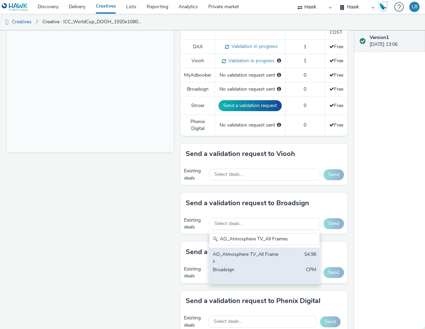
click at [294, 266] on div "AO_Atmosphere TV_All Frames $4.96 Broadsign CPM" at bounding box center [264, 266] width 111 height 37
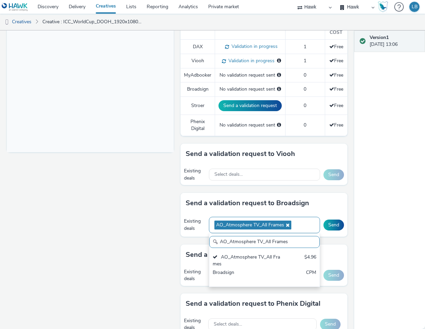
click at [297, 224] on div "AO_Atmosphere TV_All Frames" at bounding box center [264, 225] width 111 height 17
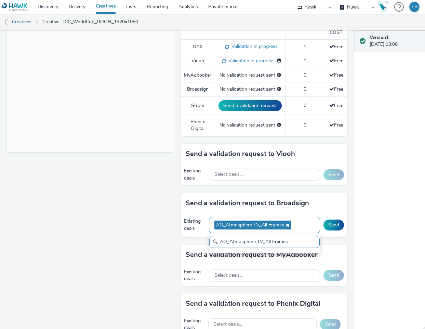
paste input "AO_Bauer-ClearChannel_OutdoorD6"
type input "AO_Atmosphere TV_All FramesAO_Bauer-ClearChannel_OutdoorD6"
click at [296, 224] on div "AO_Atmosphere TV_All Frames" at bounding box center [264, 225] width 111 height 17
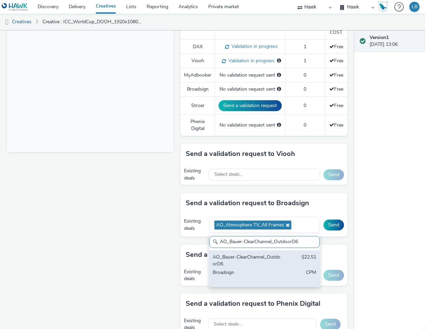
click at [302, 262] on div "$22.51" at bounding box center [309, 261] width 15 height 14
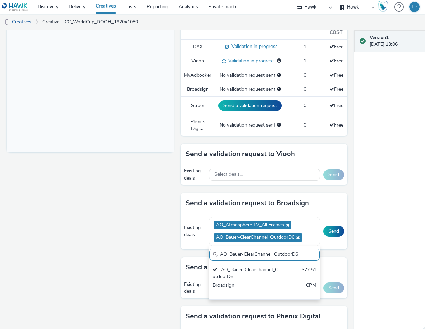
click at [290, 258] on input "AO_Bauer-ClearChannel_OutdoorD6" at bounding box center [264, 255] width 111 height 12
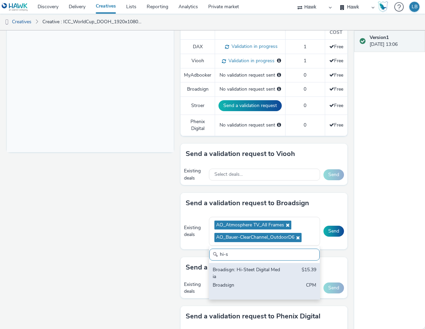
type input "hi-s"
click at [277, 279] on div "Broadisgn: Hi-Steet Digital Media $15.39 Broadsign CPM" at bounding box center [264, 281] width 111 height 37
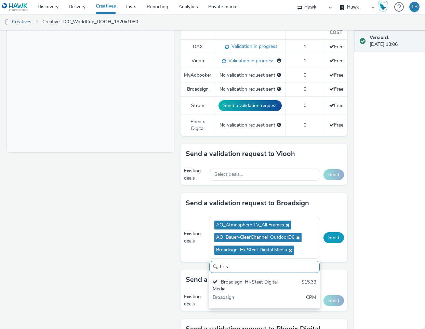
click at [328, 240] on button "Send" at bounding box center [334, 237] width 21 height 11
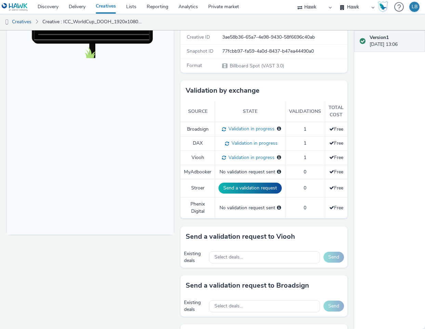
scroll to position [125, 0]
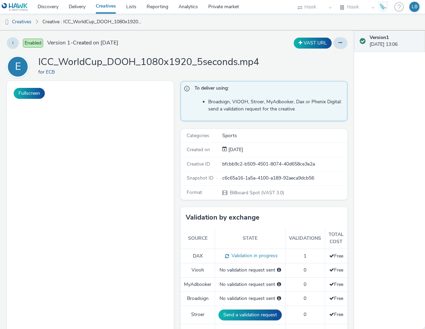
select select "11a7df10-284f-415c-b52a-427acf4c31ae"
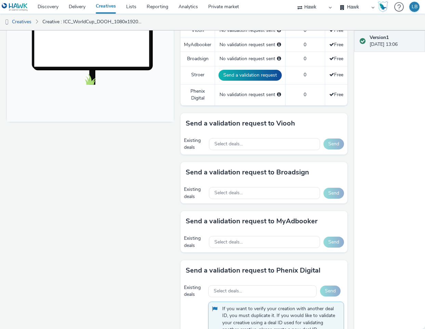
scroll to position [247, 0]
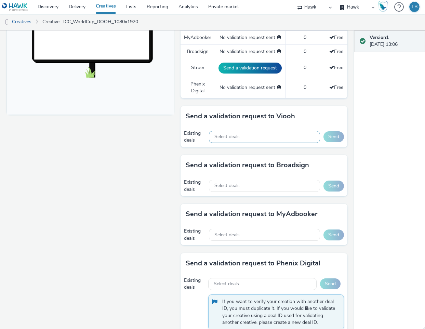
click at [242, 139] on div "Select deals..." at bounding box center [264, 137] width 111 height 12
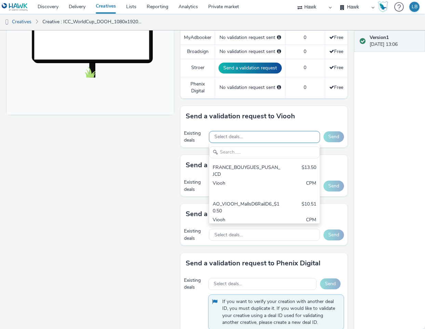
scroll to position [0, 0]
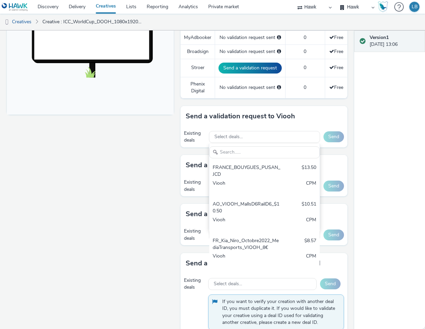
type input "AO_Bauer-ClearChannel_OutdoorD6"
click at [321, 174] on div "Send a validation request to Broadsign" at bounding box center [264, 165] width 167 height 21
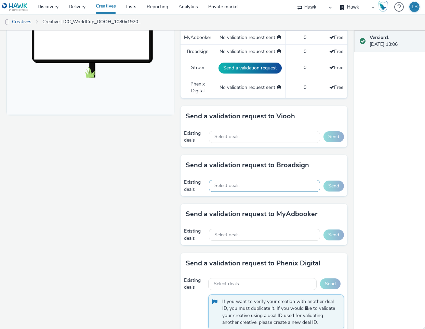
click at [276, 192] on div "Select deals..." at bounding box center [264, 186] width 111 height 12
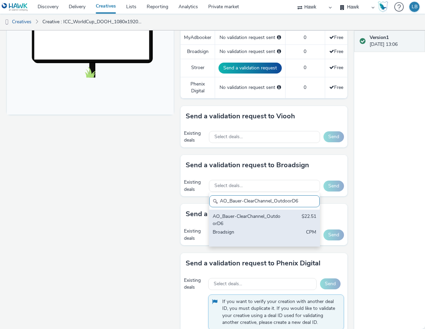
click at [266, 223] on div "AO_Bauer-ClearChannel_OutdoorD6" at bounding box center [247, 220] width 68 height 14
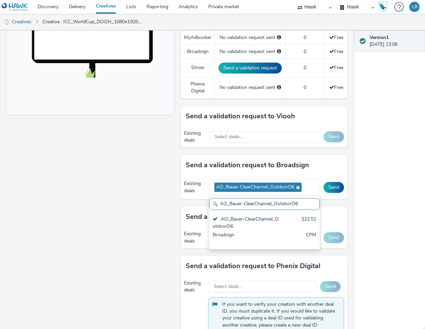
click at [303, 206] on input "AO_Bauer-ClearChannel_OutdoorD6" at bounding box center [264, 204] width 111 height 12
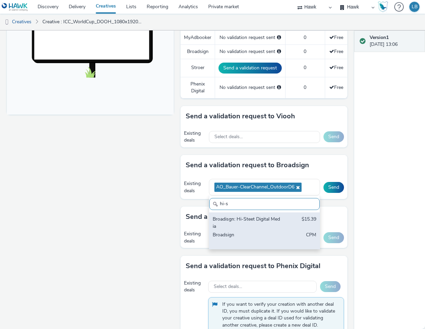
click at [273, 230] on div "Broadisgn: Hi-Steet Digital Media" at bounding box center [247, 223] width 68 height 14
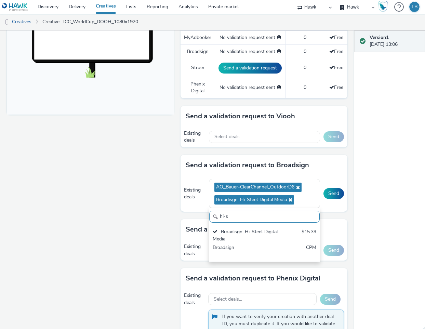
click at [289, 213] on input "hi-s" at bounding box center [264, 217] width 111 height 12
click at [263, 217] on input "-s" at bounding box center [264, 217] width 111 height 12
paste input "AO_Atmosphere TV_All Frame"
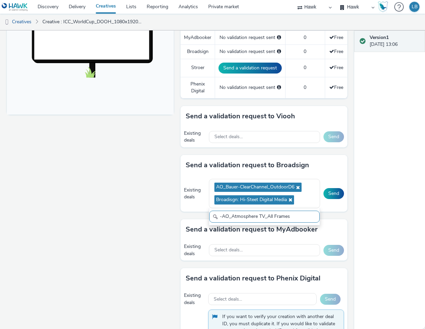
click at [263, 217] on input "-AO_Atmosphere TV_All Frames" at bounding box center [264, 217] width 111 height 12
paste input "text"
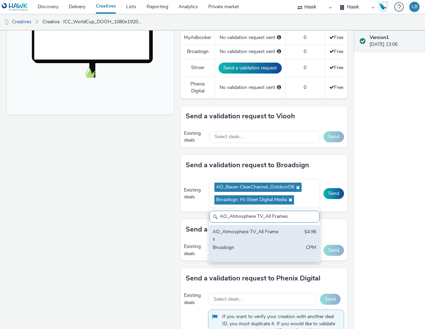
type input "AO_Atmosphere TV_All Frames"
click at [251, 236] on div "AO_Atmosphere TV_All Frames" at bounding box center [247, 236] width 68 height 14
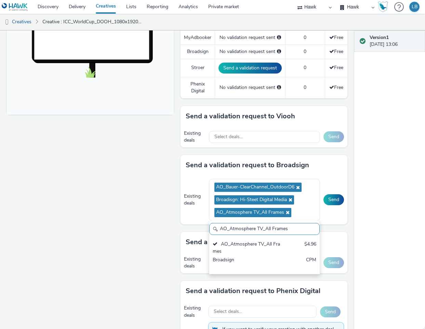
click at [335, 218] on div "Existing deals AO_Bauer-ClearChannel_OutdoorD6 Broadisgn: Hi-Steet Digital Medi…" at bounding box center [264, 200] width 167 height 49
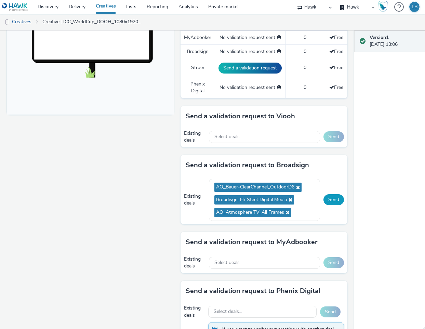
click at [335, 202] on button "Send" at bounding box center [334, 199] width 21 height 11
click at [235, 140] on div "Select deals..." at bounding box center [264, 137] width 111 height 12
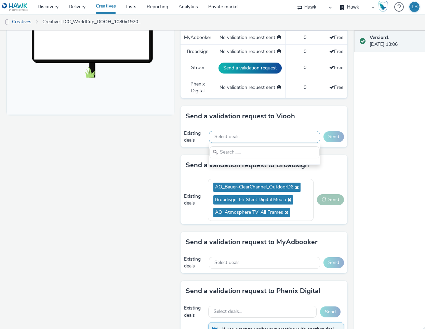
scroll to position [8, 0]
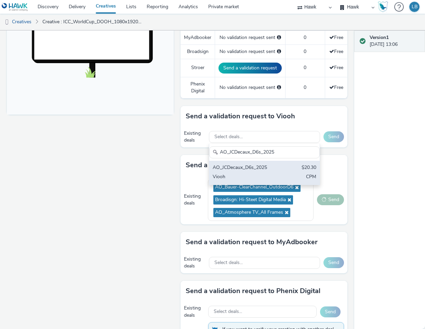
type input "AO_JCDecaux_D6s_2025"
click at [263, 167] on div "AO_JCDecaux_D6s_2025" at bounding box center [247, 168] width 68 height 8
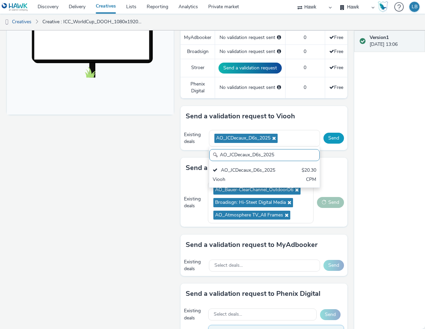
click at [330, 138] on button "Send" at bounding box center [334, 138] width 21 height 11
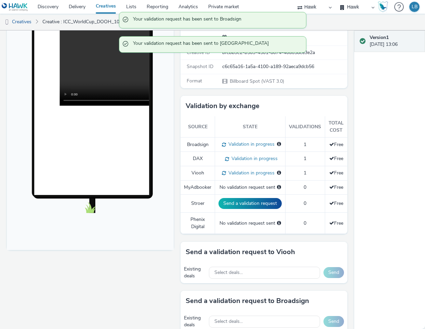
scroll to position [110, 0]
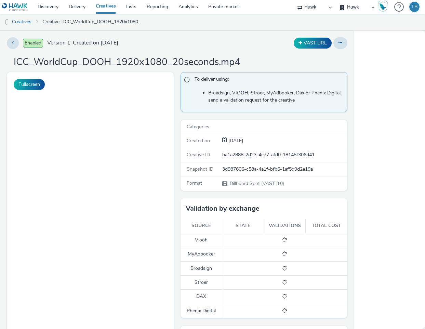
select select "11a7df10-284f-415c-b52a-427acf4c31ae"
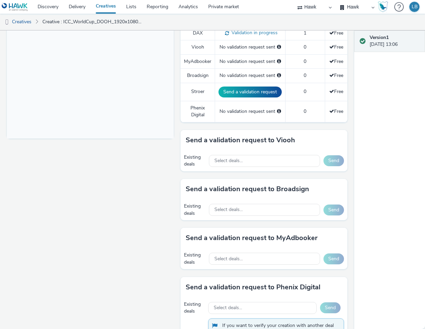
scroll to position [223, 0]
click at [267, 160] on div "Select deals..." at bounding box center [264, 161] width 111 height 12
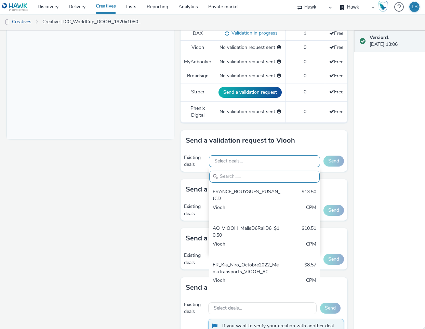
click at [243, 164] on div "Select deals..." at bounding box center [264, 161] width 111 height 12
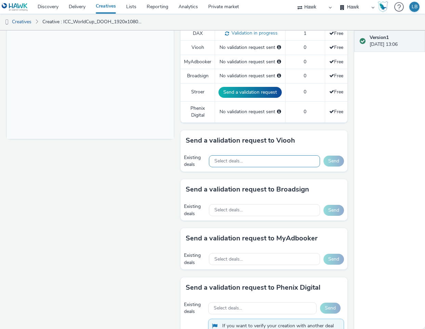
click at [246, 156] on div "Select deals..." at bounding box center [264, 161] width 111 height 12
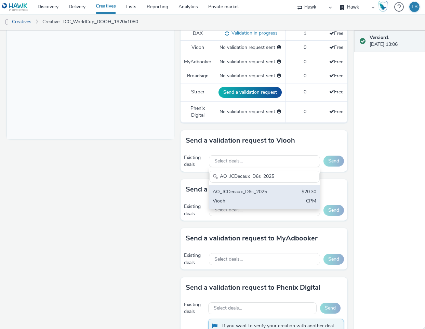
type input "AO_JCDecaux_D6s_2025"
click at [238, 199] on div "Viooh" at bounding box center [247, 202] width 68 height 8
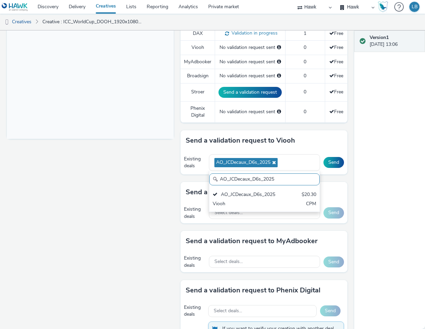
click at [336, 173] on div "Existing deals AO_JCDecaux_D6s_2025 AO_JCDecaux_D6s_2025 AO_JCDecaux_D6s_2025 $…" at bounding box center [264, 163] width 167 height 24
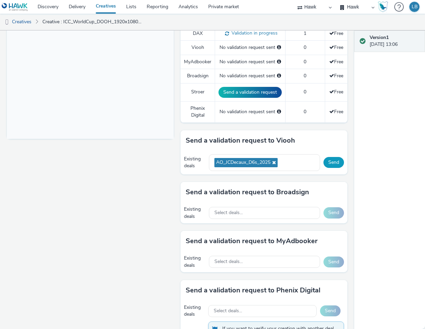
click at [334, 164] on button "Send" at bounding box center [334, 162] width 21 height 11
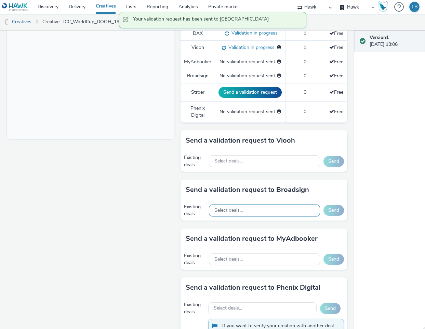
click at [241, 212] on div "Select deals..." at bounding box center [264, 211] width 111 height 12
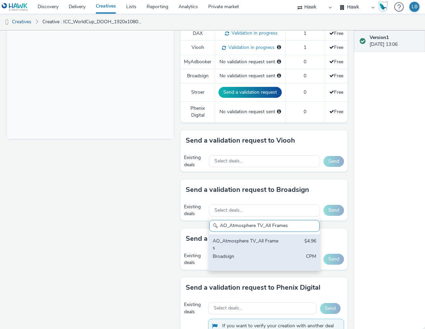
click at [260, 242] on div "AO_Atmosphere TV_All Frames" at bounding box center [247, 245] width 68 height 14
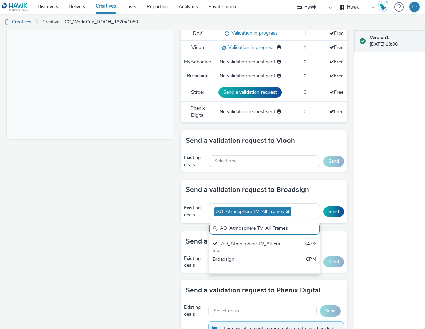
click at [297, 228] on input "AO_Atmosphere TV_All Frames" at bounding box center [264, 229] width 111 height 12
paste input "[PERSON_NAME]-ClearChannel_OutdoorD6"
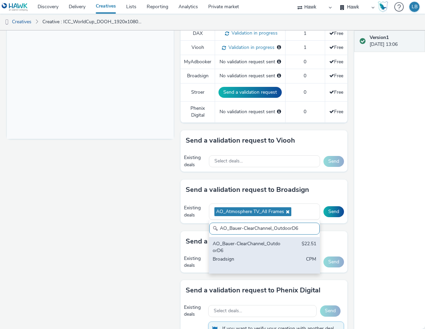
type input "AO_Bauer-ClearChannel_OutdoorD6"
click at [277, 251] on div "AO_Bauer-ClearChannel_OutdoorD6 $22.51 Broadsign CPM" at bounding box center [264, 255] width 111 height 37
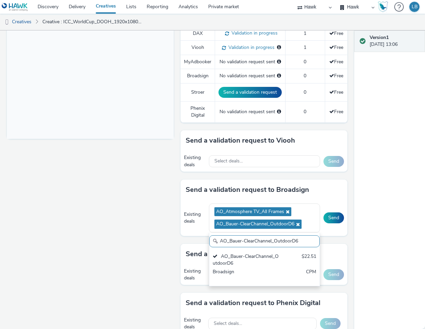
click at [296, 243] on input "AO_Bauer-ClearChannel_OutdoorD6" at bounding box center [264, 242] width 111 height 12
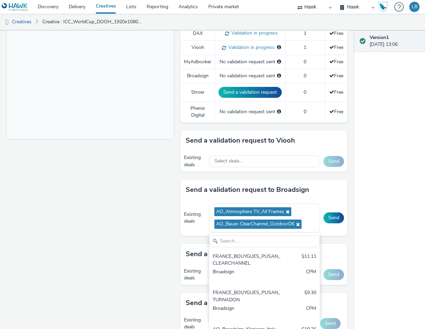
click at [329, 239] on div "Send a validation request to Broadsign Existing deals AO_Atmosphere TV_All Fram…" at bounding box center [264, 212] width 167 height 64
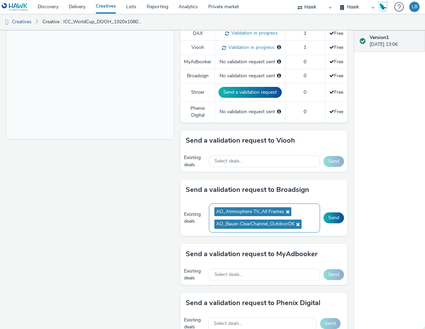
click at [307, 224] on ul "AO_Atmosphere TV_All Frames AO_Bauer-ClearChannel_OutdoorD6" at bounding box center [265, 218] width 100 height 25
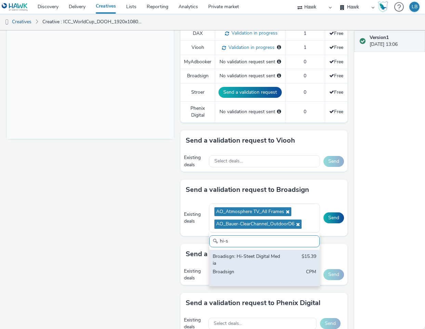
type input "hi-s"
click at [277, 260] on div "Broadisgn: Hi-Steet Digital Media $15.39 Broadsign CPM" at bounding box center [264, 268] width 111 height 37
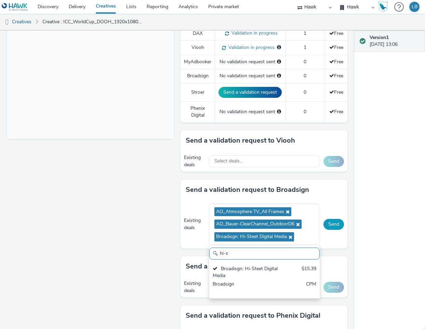
click at [325, 226] on button "Send" at bounding box center [334, 224] width 21 height 11
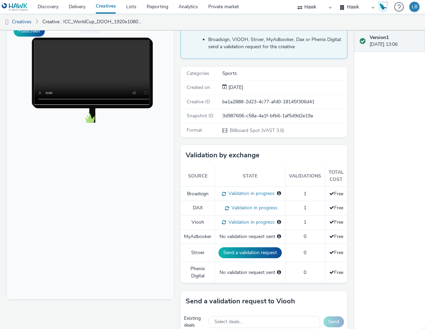
scroll to position [0, 0]
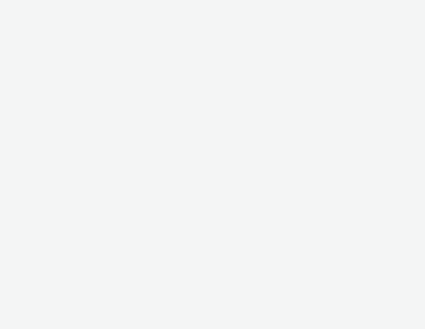
select select "11a7df10-284f-415c-b52a-427acf4c31ae"
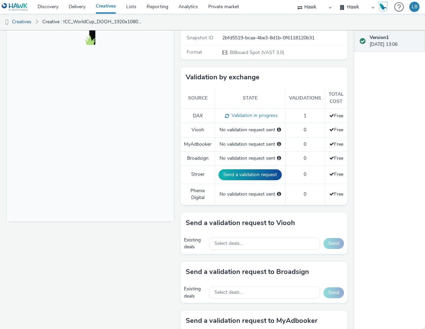
scroll to position [151, 0]
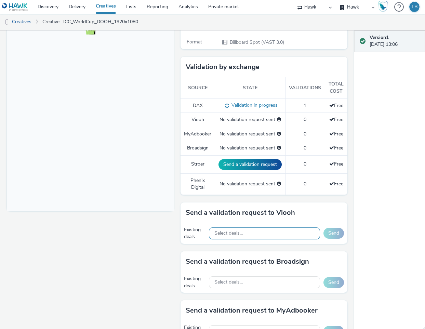
click at [282, 239] on div "Select deals..." at bounding box center [264, 234] width 111 height 12
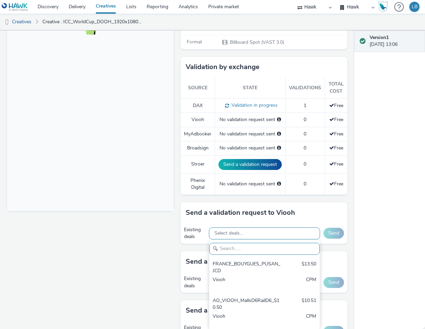
click at [239, 228] on div "Select deals..." at bounding box center [264, 234] width 111 height 12
paste input "AO_JCDecaux_D6s_2025"
type input "AO_JCDecaux_D6s_2025"
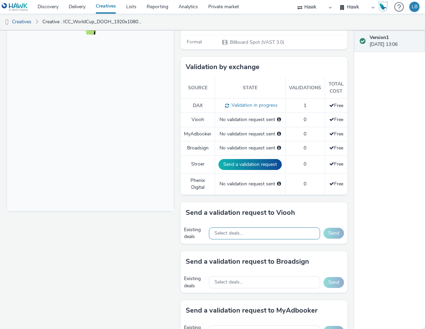
click at [241, 232] on div "Select deals..." at bounding box center [264, 234] width 111 height 12
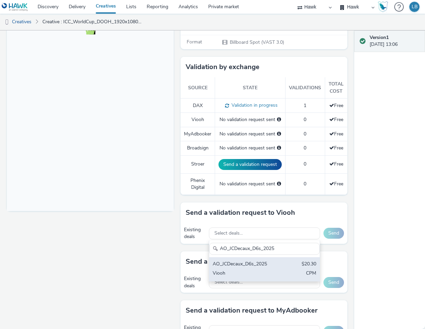
type input "AO_JCDecaux_D6s_2025"
click at [268, 261] on div "AO_JCDecaux_D6s_2025" at bounding box center [247, 265] width 68 height 8
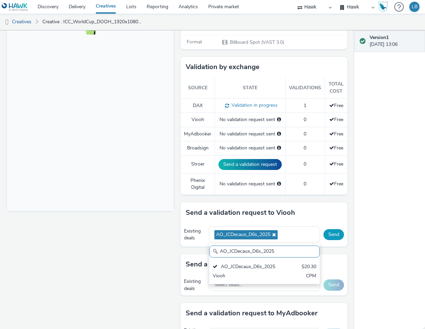
click at [330, 234] on button "Send" at bounding box center [334, 234] width 21 height 11
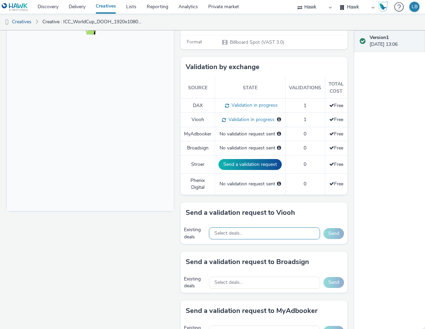
click at [266, 236] on div "Select deals..." at bounding box center [264, 234] width 111 height 12
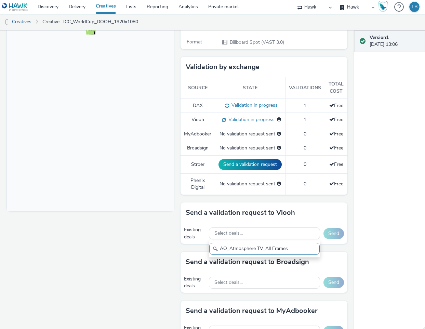
click at [263, 248] on input "AO_Atmosphere TV_All Frames" at bounding box center [264, 249] width 111 height 12
type input "AO_Atmosphere TV_All Frames"
click at [268, 280] on div "Select deals..." at bounding box center [264, 283] width 111 height 12
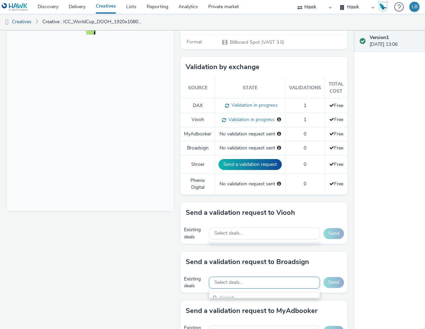
scroll to position [8, 0]
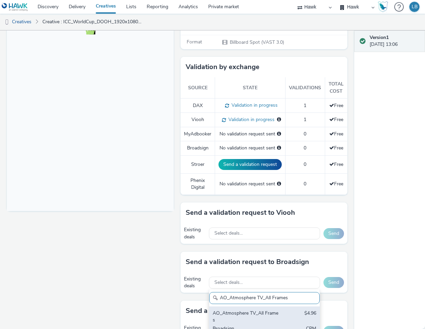
click at [262, 314] on div "AO_Atmosphere TV_All Frames" at bounding box center [247, 317] width 68 height 14
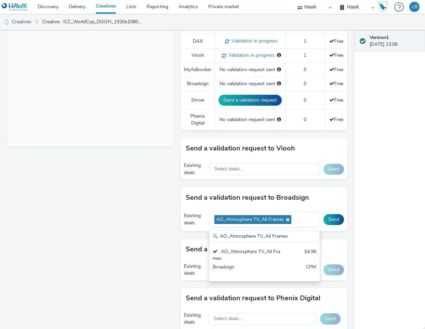
scroll to position [216, 0]
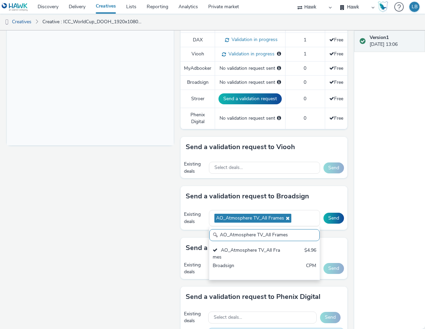
click at [280, 237] on input "AO_Atmosphere TV_All Frames" at bounding box center [264, 235] width 111 height 12
paste input "Bauer-ClearChannel_OutdoorD6"
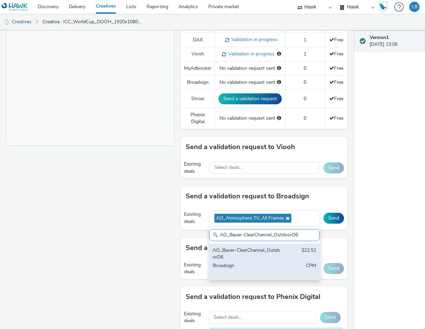
click at [266, 253] on div "AO_Bauer-ClearChannel_OutdoorD6" at bounding box center [247, 254] width 68 height 14
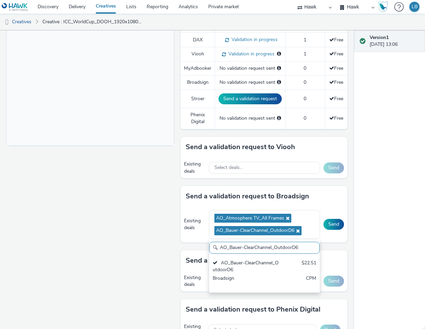
click at [275, 245] on input "AO_Bauer-ClearChannel_OutdoorD6" at bounding box center [264, 248] width 111 height 12
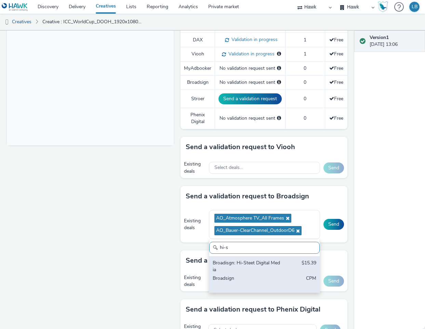
type input "hi-s"
click at [269, 264] on div "Broadisgn: Hi-Steet Digital Media" at bounding box center [247, 267] width 68 height 14
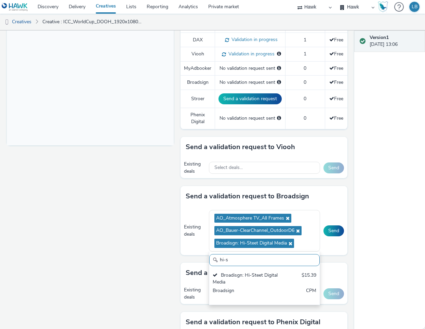
click at [329, 253] on div "Existing deals AO_Atmosphere TV_All Frames AO_Bauer-ClearChannel_OutdoorD6 Broa…" at bounding box center [264, 231] width 167 height 49
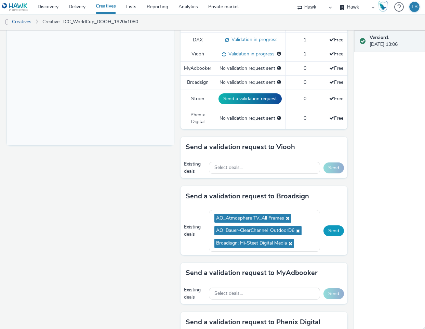
click at [326, 231] on button "Send" at bounding box center [334, 231] width 21 height 11
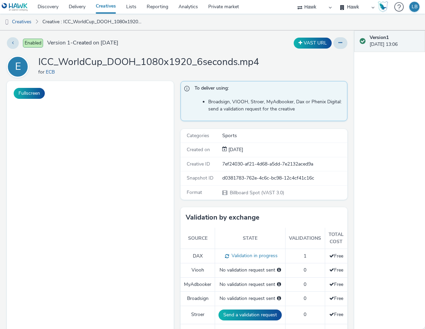
select select "11a7df10-284f-415c-b52a-427acf4c31ae"
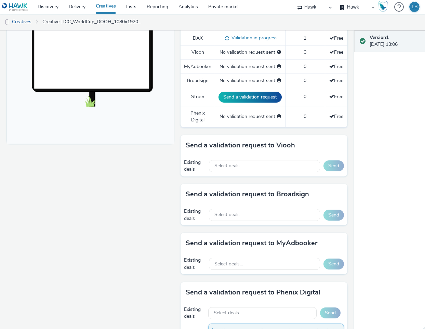
scroll to position [224, 0]
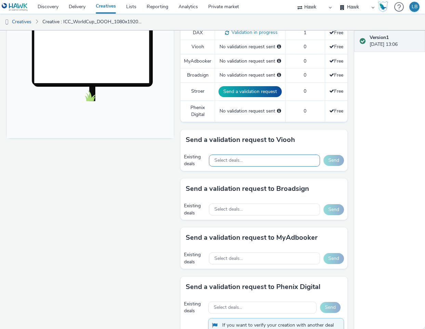
click at [279, 158] on div "Select deals..." at bounding box center [264, 161] width 111 height 12
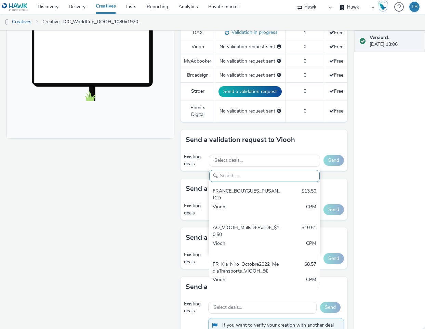
paste input "AO_JCDecaux_D6s_2025"
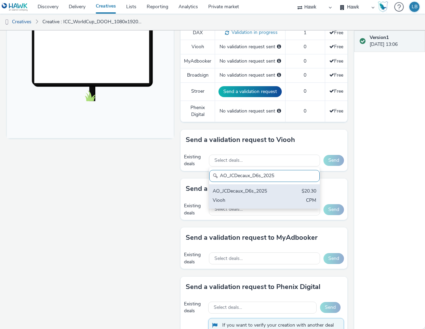
type input "AO_JCDecaux_D6s_2025"
click at [244, 190] on div "AO_JCDecaux_D6s_2025" at bounding box center [247, 192] width 68 height 8
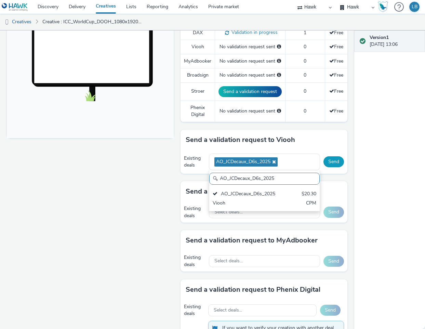
click at [324, 161] on button "Send" at bounding box center [334, 161] width 21 height 11
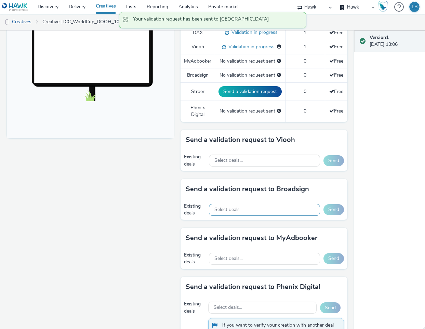
click at [246, 211] on div "Select deals..." at bounding box center [264, 210] width 111 height 12
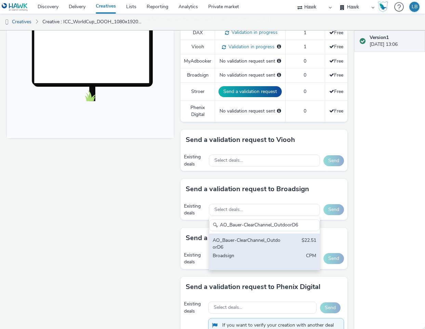
type input "AO_Bauer-ClearChannel_OutdoorD6"
click at [237, 244] on div "AO_Bauer-ClearChannel_OutdoorD6" at bounding box center [247, 244] width 68 height 14
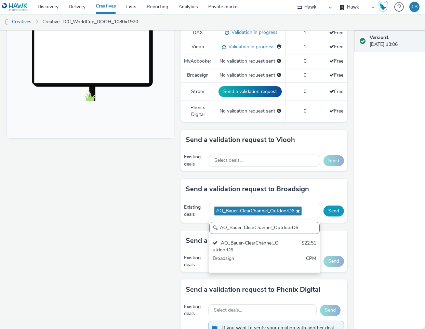
click at [333, 214] on button "Send" at bounding box center [334, 211] width 21 height 11
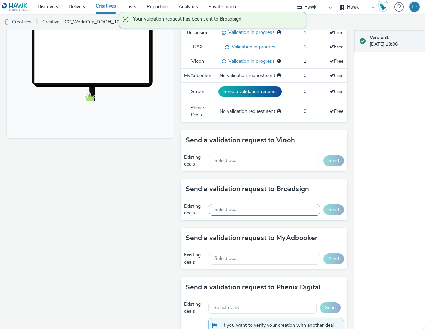
click at [232, 216] on div "Select deals..." at bounding box center [264, 210] width 111 height 12
paste input "AO_Atmosphere TV_All Frames"
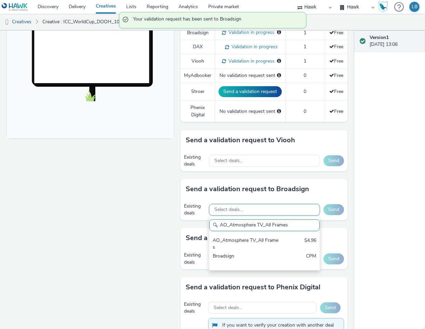
scroll to position [0, 0]
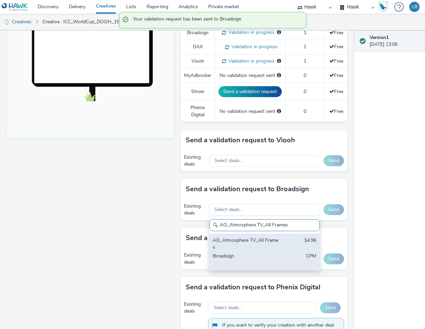
click at [250, 247] on div "AO_Atmosphere TV_All Frames" at bounding box center [247, 244] width 68 height 14
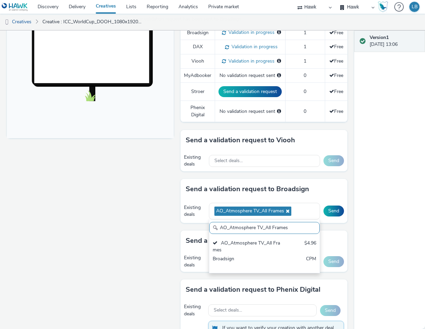
click at [290, 227] on input "AO_Atmosphere TV_All Frames" at bounding box center [264, 228] width 111 height 12
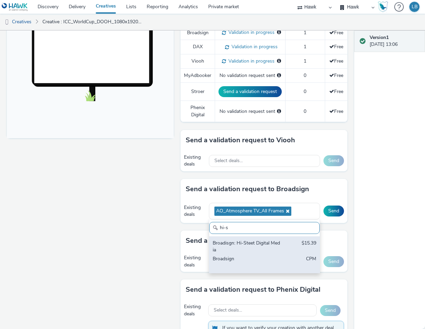
type input "hi-s"
click at [257, 246] on div "Broadisgn: Hi-Steet Digital Media" at bounding box center [247, 247] width 68 height 14
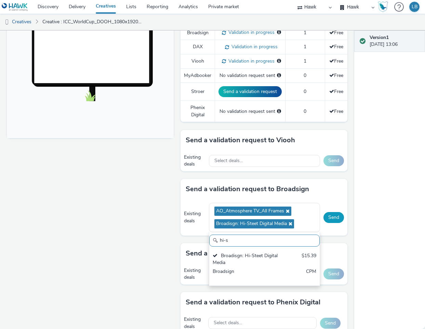
click at [332, 218] on button "Send" at bounding box center [334, 217] width 21 height 11
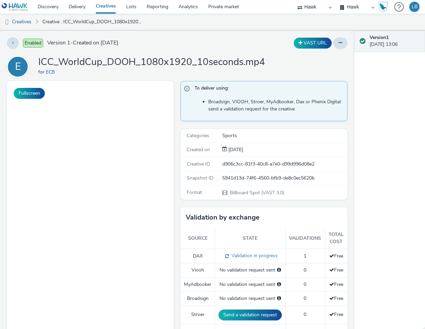
select select "11a7df10-284f-415c-b52a-427acf4c31ae"
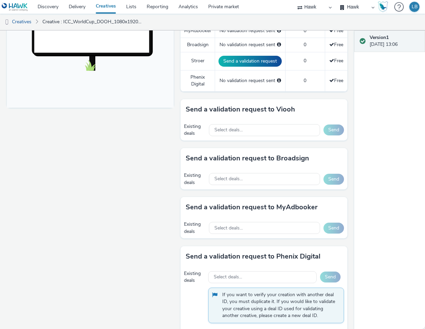
scroll to position [256, 0]
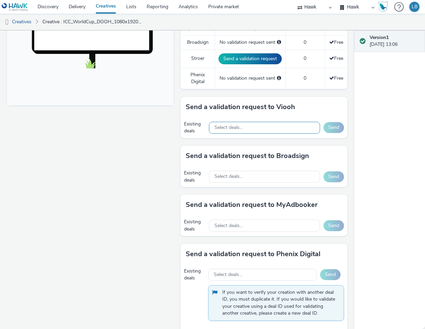
click at [244, 128] on div "Select deals..." at bounding box center [264, 128] width 111 height 12
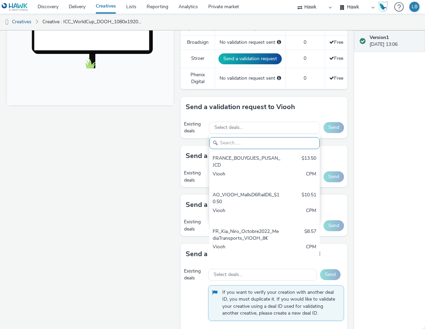
paste input "AO_JCDecaux_D6s_2025"
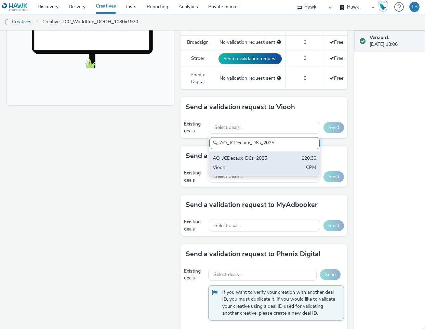
type input "AO_JCDecaux_D6s_2025"
click at [240, 157] on div "AO_JCDecaux_D6s_2025" at bounding box center [247, 159] width 68 height 8
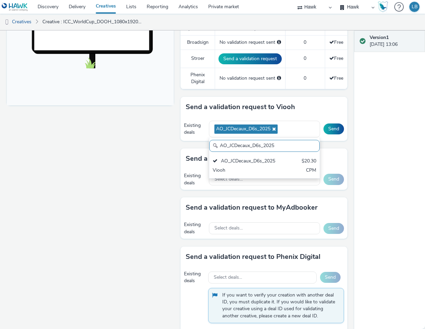
click at [329, 135] on div "Existing deals AO_JCDecaux_D6s_2025 AO_JCDecaux_D6s_2025 AO_JCDecaux_D6s_2025 $…" at bounding box center [264, 129] width 167 height 24
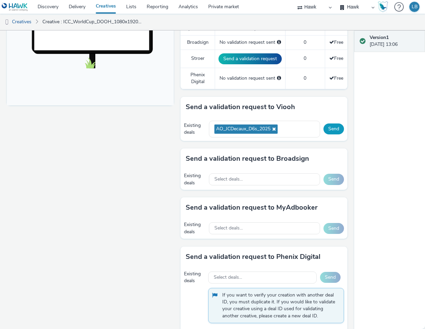
click at [331, 130] on button "Send" at bounding box center [334, 129] width 21 height 11
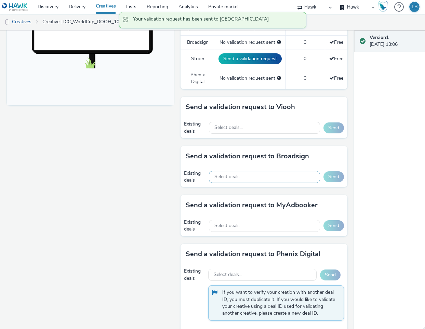
click at [242, 177] on div "Select deals..." at bounding box center [264, 177] width 111 height 12
paste input "AO_Atmosphere TV_All Frames"
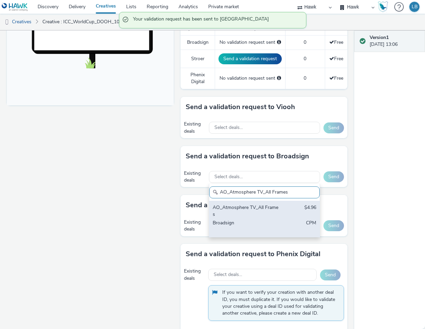
click at [250, 212] on div "AO_Atmosphere TV_All Frames" at bounding box center [247, 211] width 68 height 14
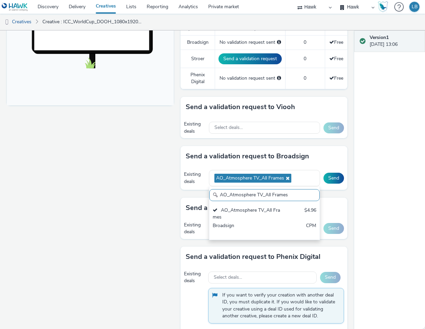
click at [298, 194] on input "AO_Atmosphere TV_All Frames" at bounding box center [264, 195] width 111 height 12
paste input "Bauer-ClearChannel_OutdoorD6"
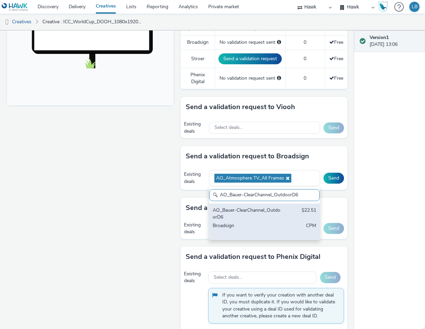
click at [280, 214] on div "AO_Bauer-ClearChannel_OutdoorD6 $22.51 Broadsign CPM" at bounding box center [264, 222] width 111 height 37
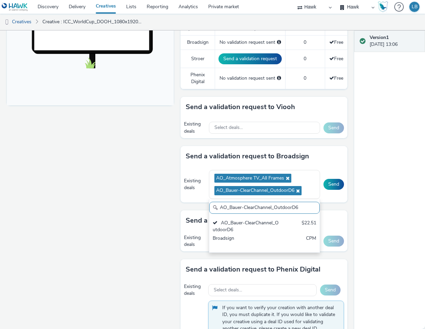
click at [284, 207] on input "AO_Bauer-ClearChannel_OutdoorD6" at bounding box center [264, 208] width 111 height 12
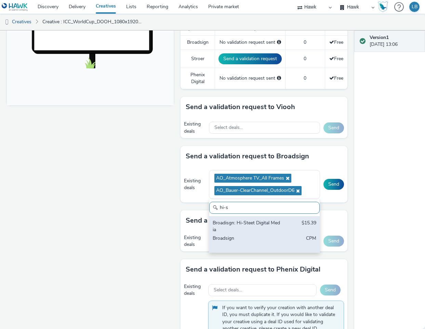
type input "hi-s"
click at [279, 228] on div "Broadisgn: Hi-Steet Digital Media $15.39 Broadsign CPM" at bounding box center [264, 234] width 111 height 37
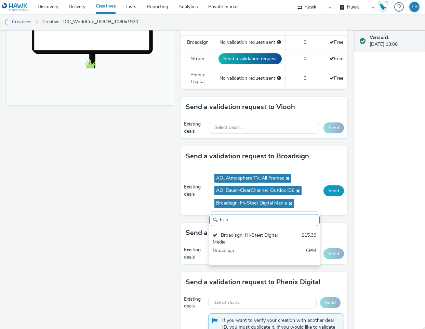
click at [335, 190] on button "Send" at bounding box center [334, 191] width 21 height 11
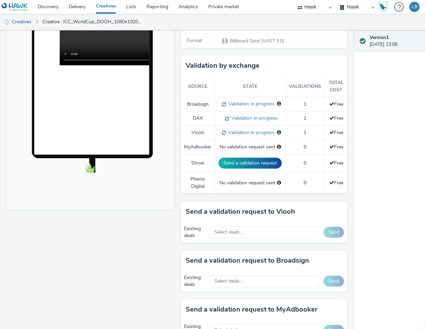
scroll to position [142, 0]
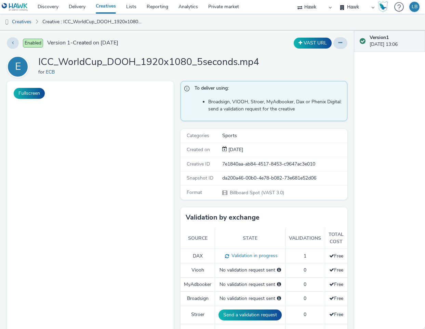
select select "11a7df10-284f-415c-b52a-427acf4c31ae"
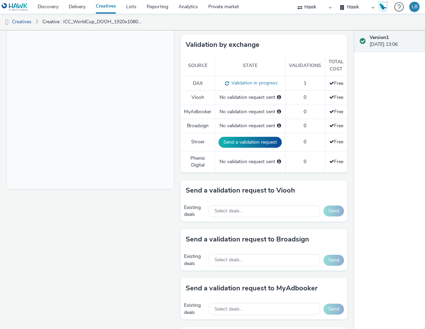
scroll to position [194, 0]
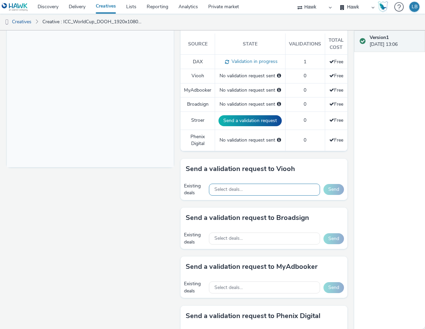
click at [276, 190] on div "Select deals..." at bounding box center [264, 190] width 111 height 12
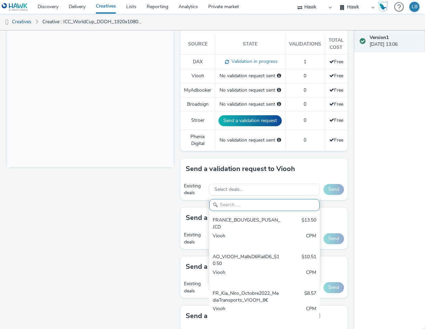
paste input "AO_JCDecaux_D6s_2025"
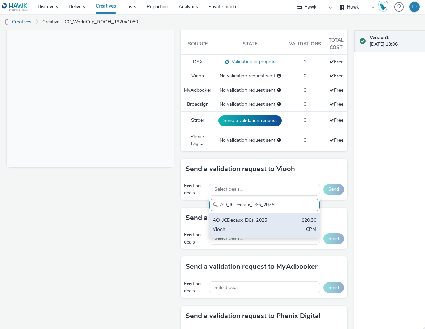
type input "AO_JCDecaux_D6s_2025"
click at [256, 226] on div "Viooh" at bounding box center [247, 230] width 68 height 8
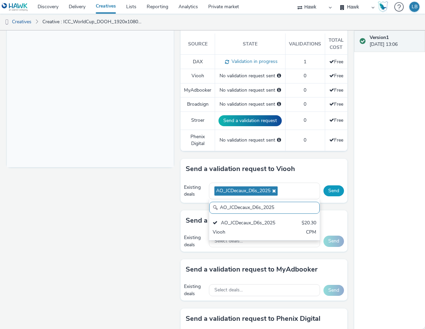
click at [324, 192] on button "Send" at bounding box center [334, 191] width 21 height 11
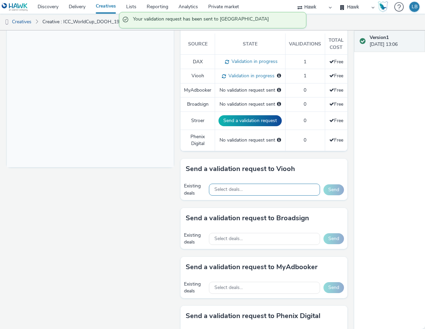
click at [268, 191] on div "Select deals..." at bounding box center [264, 190] width 111 height 12
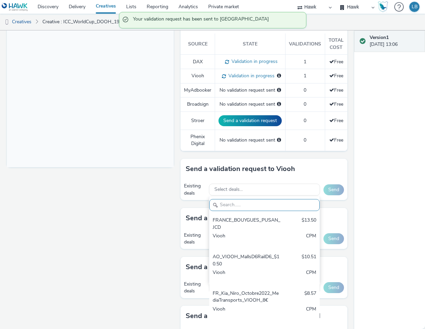
click at [139, 251] on div "Fullscreen" at bounding box center [92, 199] width 170 height 624
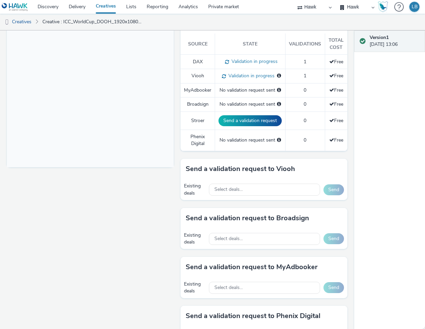
click at [241, 247] on div "Existing deals Select deals... Send" at bounding box center [264, 239] width 167 height 21
click at [246, 238] on div "Select deals..." at bounding box center [264, 239] width 111 height 12
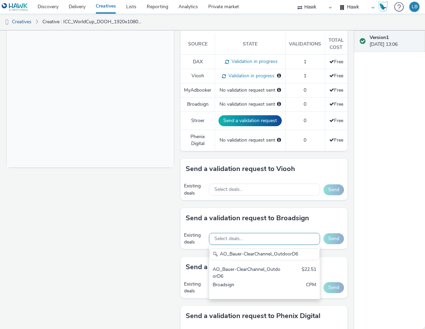
scroll to position [229, 0]
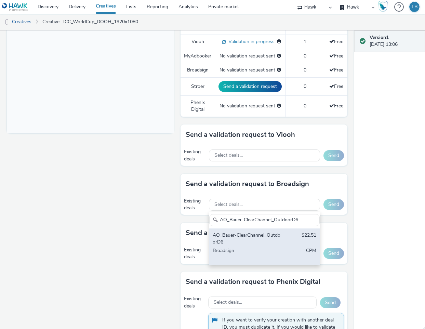
click at [294, 246] on div "AO_Bauer-ClearChannel_OutdoorD6 $22.51 Broadsign CPM" at bounding box center [264, 247] width 111 height 37
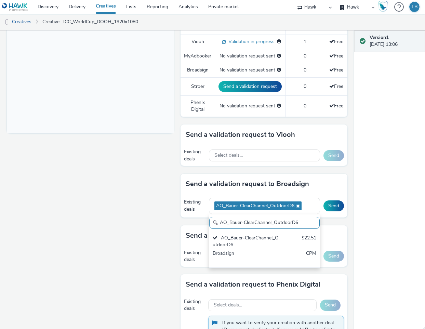
click at [247, 224] on input "AO_Bauer-ClearChannel_OutdoorD6" at bounding box center [264, 223] width 111 height 12
paste input "Atmosphere TV_All Frames"
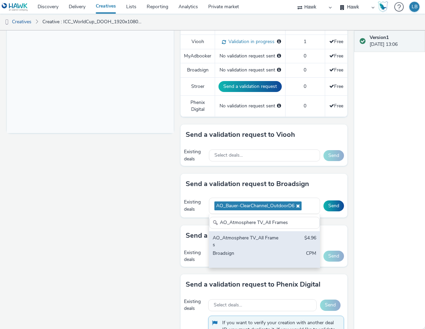
click at [276, 245] on div "AO_Atmosphere TV_All Frames" at bounding box center [247, 242] width 68 height 14
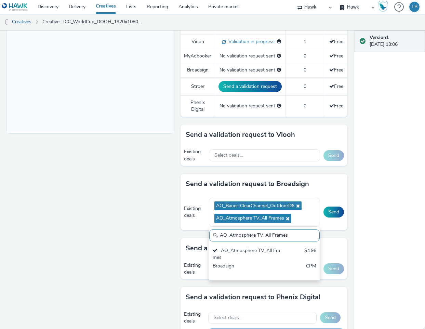
click at [236, 234] on input "AO_Atmosphere TV_All Frames" at bounding box center [264, 236] width 111 height 12
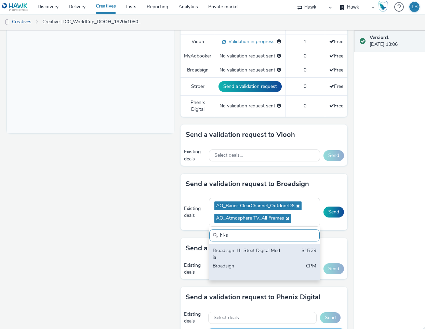
type input "hi-s"
click at [225, 261] on div "Broadisgn: Hi-Steet Digital Media" at bounding box center [247, 254] width 68 height 14
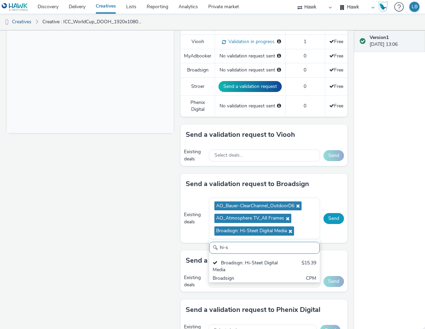
click at [325, 219] on button "Send" at bounding box center [334, 218] width 21 height 11
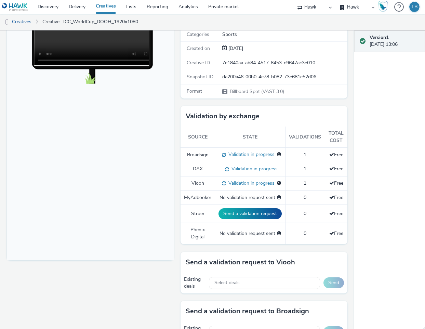
scroll to position [13, 0]
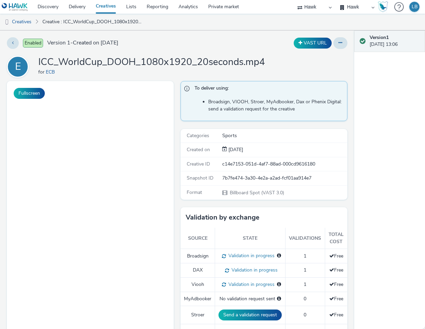
select select "11a7df10-284f-415c-b52a-427acf4c31ae"
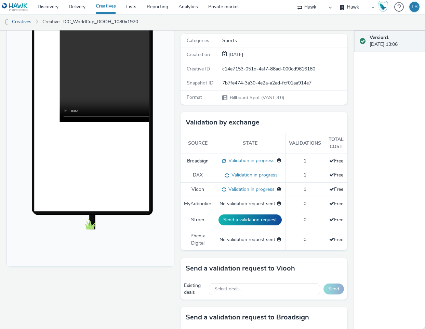
scroll to position [90, 0]
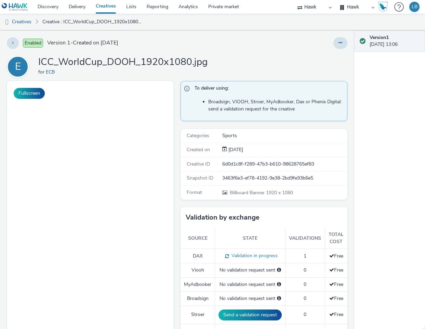
select select "11a7df10-284f-415c-b52a-427acf4c31ae"
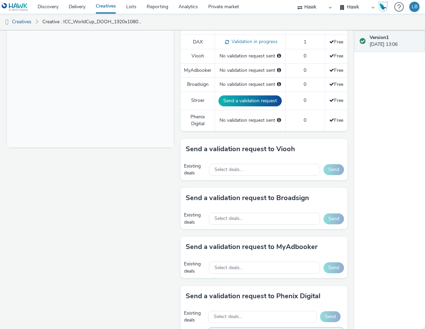
scroll to position [221, 0]
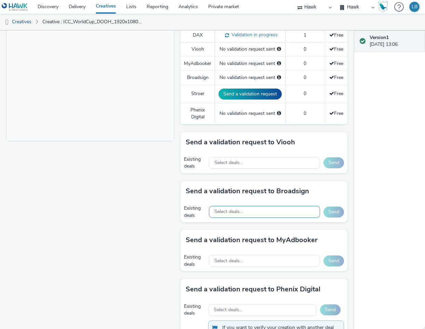
click at [276, 209] on div "Select deals..." at bounding box center [264, 212] width 111 height 12
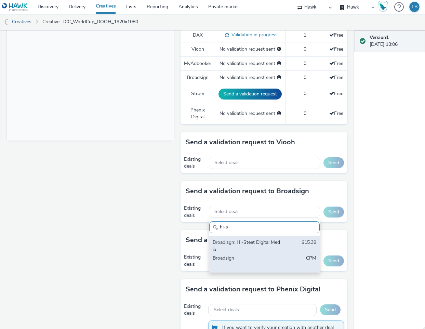
click at [279, 250] on div "Broadisgn: Hi-Steet Digital Media $15.39 Broadsign CPM" at bounding box center [264, 254] width 111 height 37
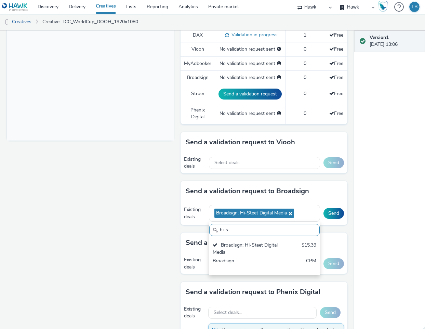
click at [262, 231] on input "hi-s" at bounding box center [264, 230] width 111 height 12
paste input "AO_Bauer-ClearChannel_OutdoorD6"
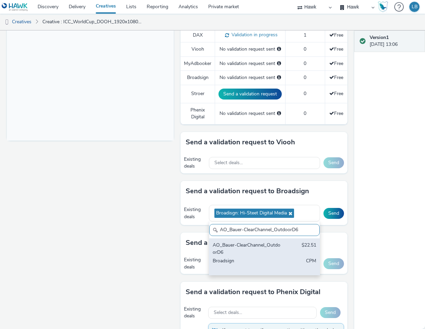
type input "AO_Bauer-ClearChannel_OutdoorD6"
click at [254, 252] on div "AO_Bauer-ClearChannel_OutdoorD6" at bounding box center [247, 249] width 68 height 14
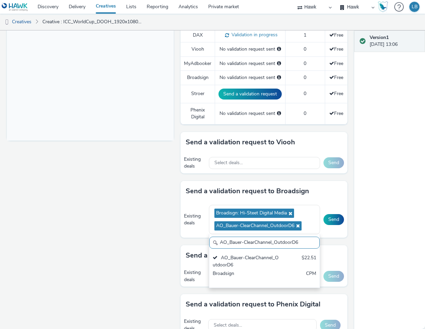
click at [335, 233] on div "Existing deals Broadisgn: Hi-Steet Digital Media AO_Bauer-ClearChannel_OutdoorD…" at bounding box center [264, 220] width 167 height 36
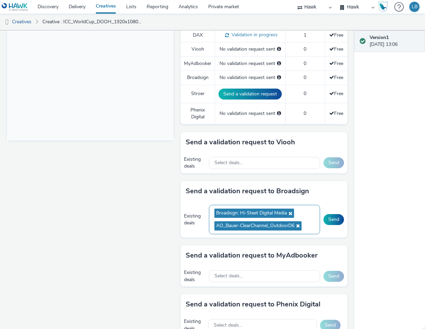
click at [306, 214] on ul "Broadisgn: Hi-Steet Digital Media AO_Bauer-ClearChannel_OutdoorD6" at bounding box center [265, 219] width 100 height 25
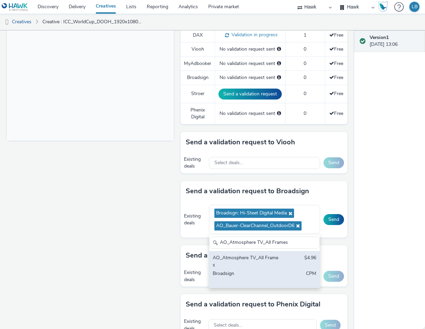
type input "AO_Atmosphere TV_All Frames"
click at [289, 262] on div "AO_Atmosphere TV_All Frames $4.96 Broadsign CPM" at bounding box center [264, 269] width 111 height 37
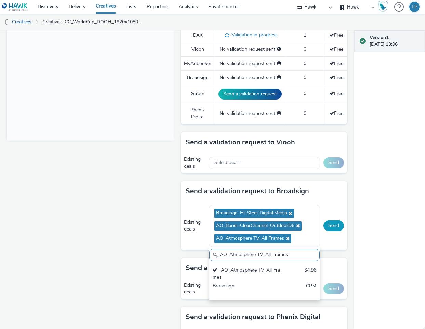
click at [324, 226] on button "Send" at bounding box center [334, 225] width 21 height 11
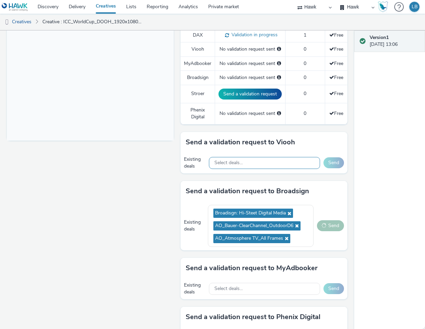
click at [241, 168] on div "Select deals..." at bounding box center [264, 163] width 111 height 12
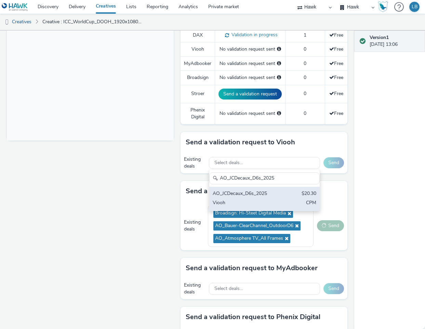
type input "AO_JCDecaux_D6s_2025"
click at [266, 194] on div "AO_JCDecaux_D6s_2025" at bounding box center [247, 194] width 68 height 8
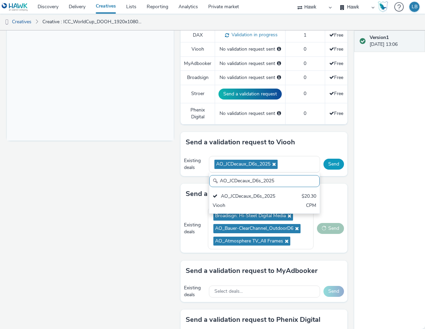
click at [326, 168] on button "Send" at bounding box center [334, 164] width 21 height 11
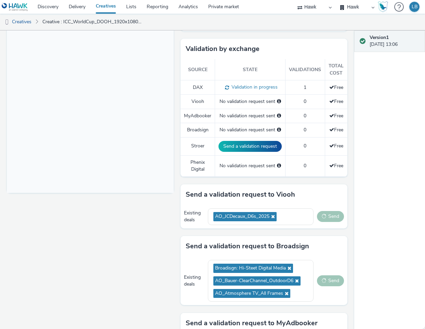
scroll to position [169, 0]
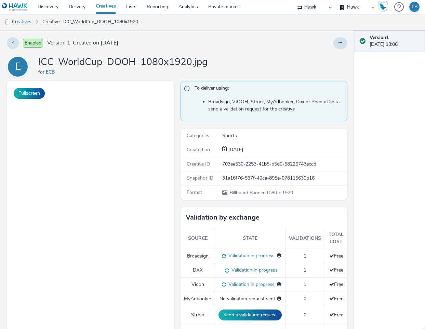
select select "11a7df10-284f-415c-b52a-427acf4c31ae"
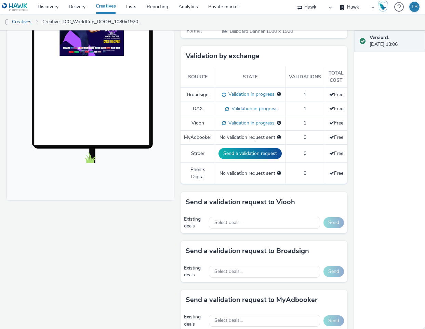
scroll to position [194, 0]
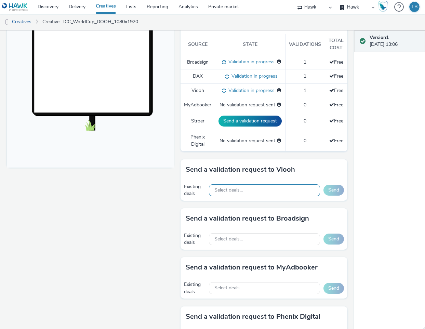
click at [273, 188] on div "Select deals..." at bounding box center [264, 191] width 111 height 12
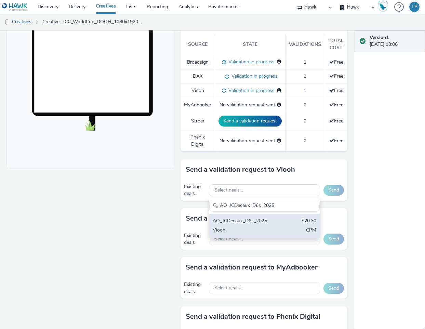
type input "AO_JCDecaux_D6s_2025"
click at [257, 226] on div "AO_JCDecaux_D6s_2025 $20.30 Viooh CPM" at bounding box center [264, 226] width 111 height 24
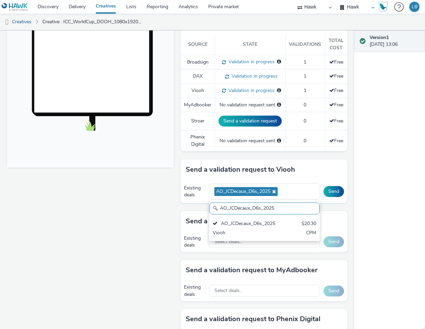
click at [323, 199] on div "Existing deals AO_JCDecaux_D6s_2025 AO_JCDecaux_D6s_2025 AO_JCDecaux_D6s_2025 $…" at bounding box center [264, 192] width 167 height 24
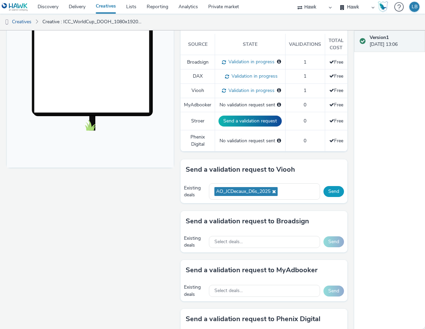
click at [332, 190] on button "Send" at bounding box center [334, 191] width 21 height 11
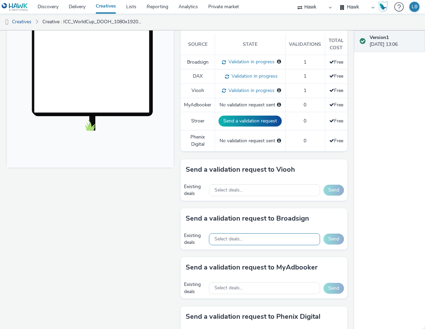
click at [250, 240] on div "Select deals..." at bounding box center [264, 239] width 111 height 12
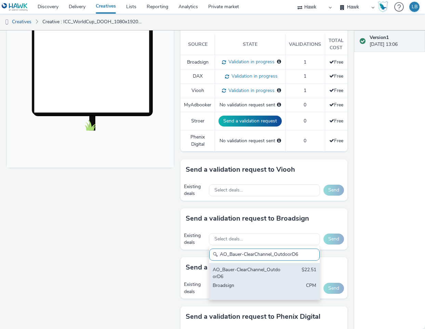
click at [235, 277] on div "AO_Bauer-ClearChannel_OutdoorD6" at bounding box center [247, 274] width 68 height 14
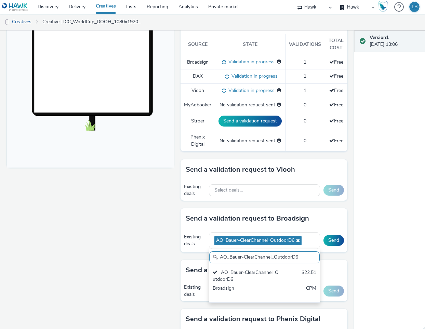
click at [253, 259] on input "AO_Bauer-ClearChannel_OutdoorD6" at bounding box center [264, 258] width 111 height 12
paste input "Atmosphere TV_All Frames"
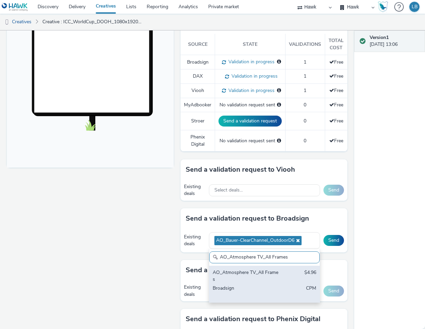
click at [284, 276] on div "AO_Atmosphere TV_All Frames $4.96 Broadsign CPM" at bounding box center [264, 284] width 111 height 37
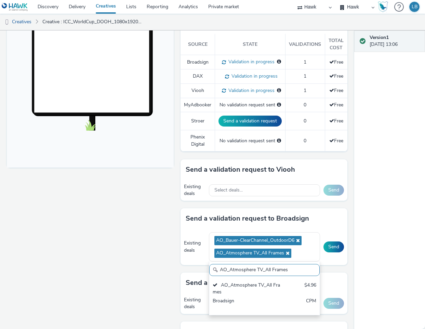
click at [283, 268] on input "AO_Atmosphere TV_All Frames" at bounding box center [264, 270] width 111 height 12
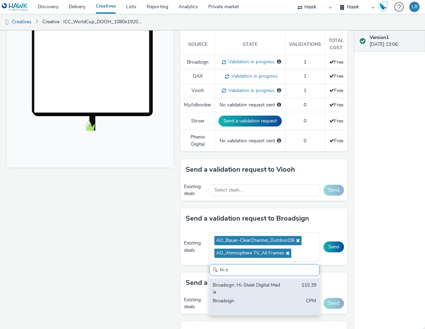
type input "hi-s"
click at [279, 292] on div "Broadisgn: Hi-Steet Digital Media $15.39 Broadsign CPM" at bounding box center [264, 297] width 111 height 37
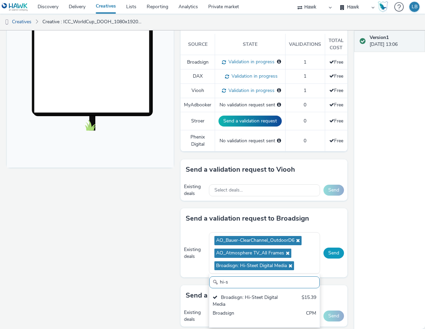
click at [328, 251] on button "Send" at bounding box center [334, 253] width 21 height 11
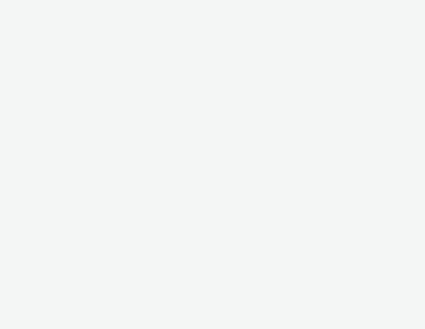
select select "11a7df10-284f-415c-b52a-427acf4c31ae"
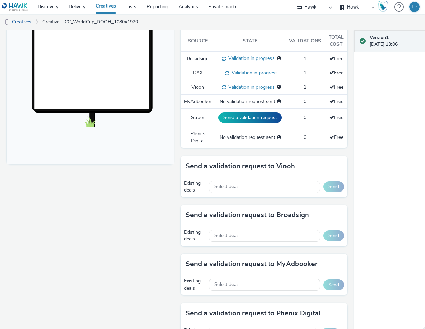
scroll to position [200, 0]
